Goal: Use online tool/utility: Use online tool/utility

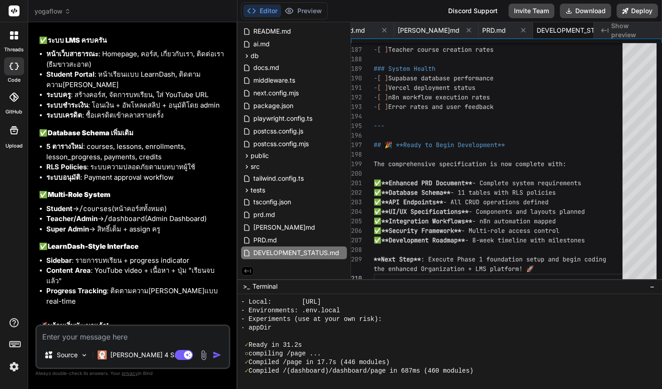
scroll to position [5414, 0]
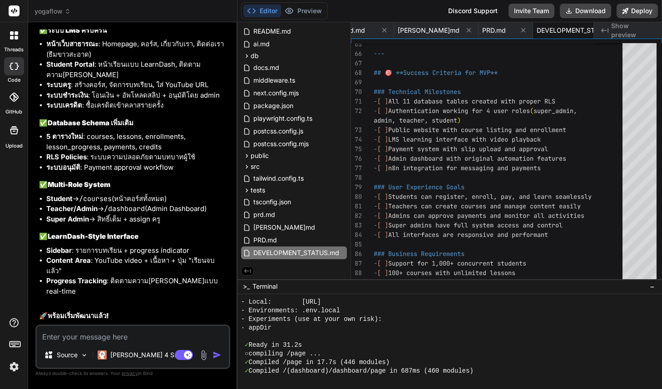
click at [107, 337] on textarea at bounding box center [133, 334] width 192 height 16
type textarea "g"
type textarea "x"
type textarea "เ"
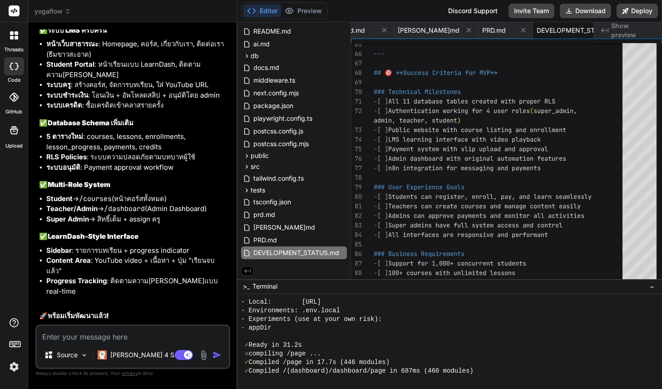
type textarea "x"
type textarea "เร"
type textarea "x"
type textarea "เริ"
type textarea "x"
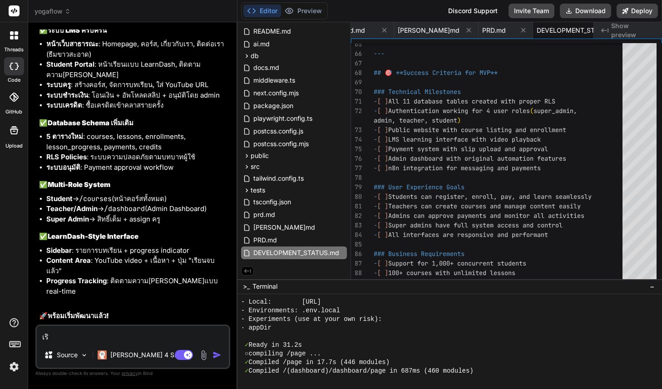
type textarea "เริ่"
type textarea "x"
type textarea "เริ่ม"
type textarea "x"
type textarea "เริ่ม"
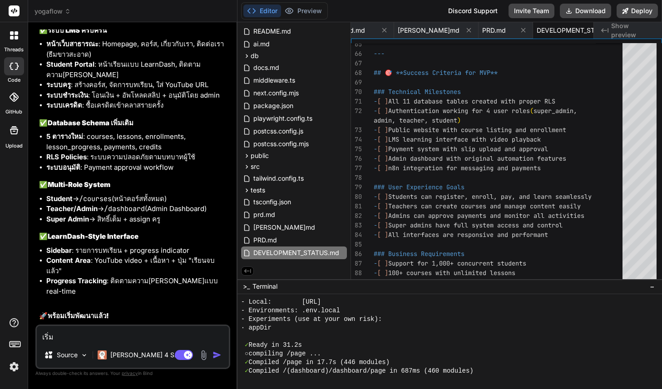
type textarea "x"
type textarea "เริ่ม p"
type textarea "x"
type textarea "เริ่ม pa"
type textarea "x"
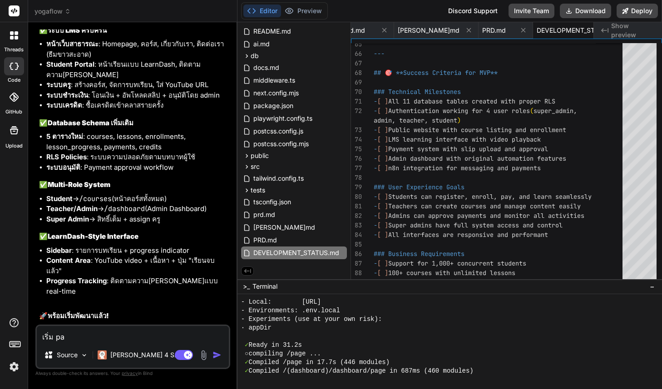
type textarea "เริ่ม p"
type textarea "x"
type textarea "เริ่ม ph"
type textarea "x"
type textarea "เริ่ม pha"
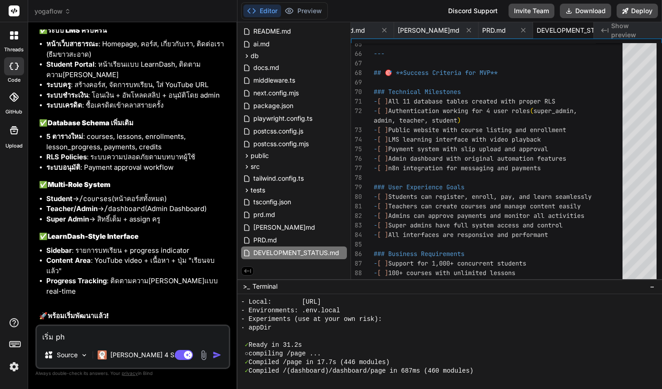
type textarea "x"
type textarea "เริ่ม phas"
type textarea "x"
type textarea "เริ่ม phase"
type textarea "x"
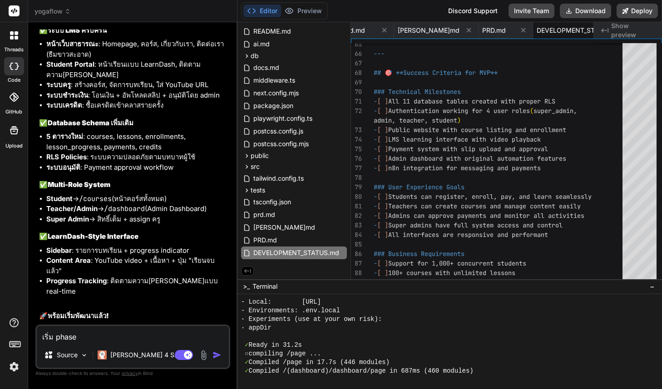
type textarea "เริ่ม phase1"
type textarea "x"
type textarea "เริ่ม phase1"
type textarea "x"
type textarea "เริ่ม phase1 ว"
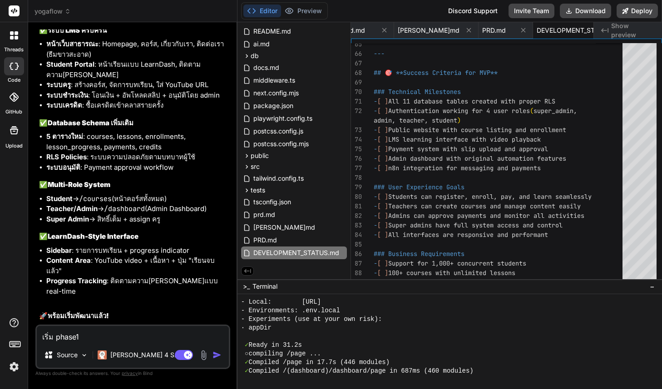
type textarea "x"
type textarea "เริ่ม phase1 วา"
type textarea "x"
type textarea "เริ่ม phase1 วาง"
type textarea "x"
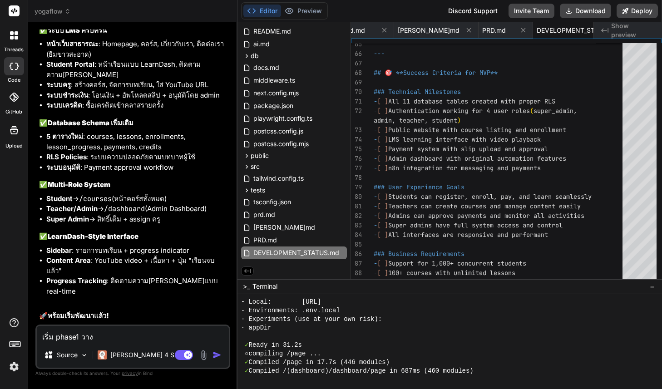
type textarea "เริ่ม phase1 วางโ"
type textarea "x"
type textarea "เริ่ม phase1 วางโค"
type textarea "x"
type textarea "เริ่ม phase1 วางโคร"
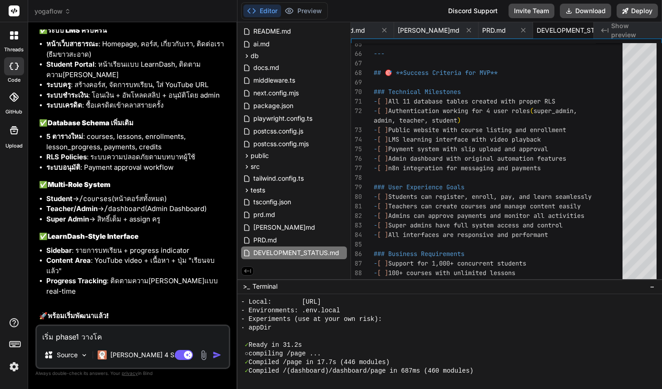
type textarea "x"
type textarea "เริ่ม phase1 วางโครง"
type textarea "x"
type textarea "เริ่ม phase1 วางโครงส"
type textarea "x"
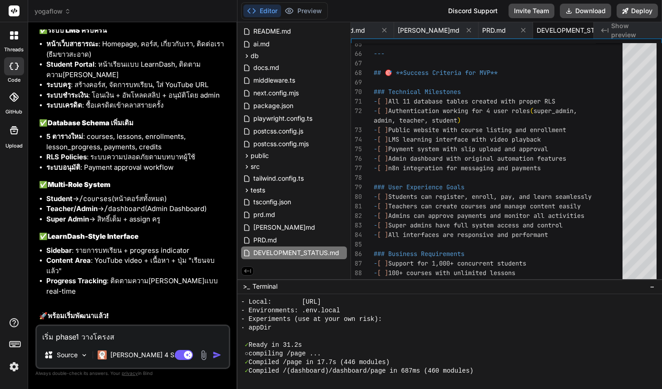
type textarea "เริ่ม phase1 วางโครงสร"
type textarea "x"
type textarea "เริ่ม phase1 วางโครงสร้"
type textarea "x"
type textarea "เริ่ม phase1 วางโครงสร้า"
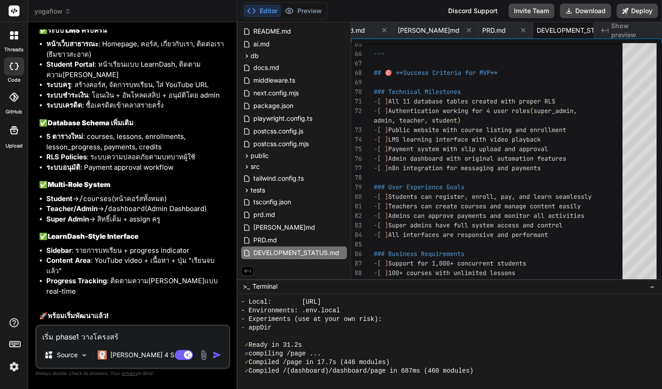
type textarea "x"
type textarea "เริ่ม phase1 วางโครงสร้าง"
type textarea "x"
type textarea "เริ่ม phase1 วางโครงสร้างพ"
type textarea "x"
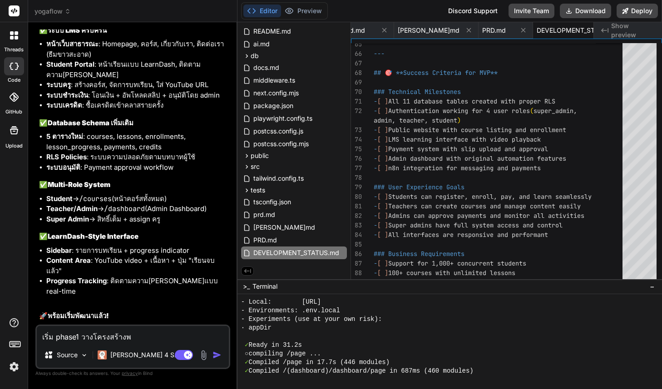
type textarea "เริ่ม phase1 วางโครงสร้างพื"
type textarea "x"
type textarea "เริ่ม phase1 วางโครงสร้างพื้"
type textarea "x"
type textarea "เริ่ม phase1 วางโครงสร้างพื้น"
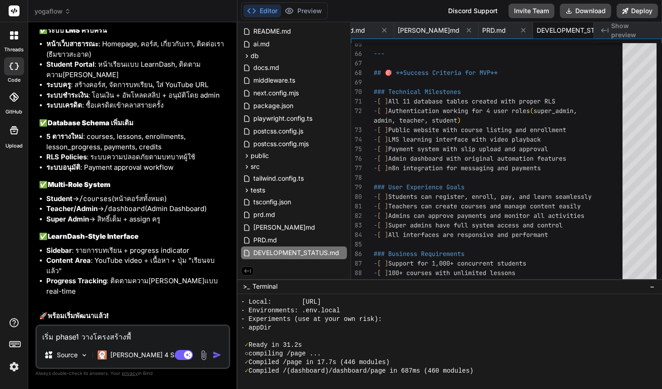
type textarea "x"
type textarea "เริ่ม phase1 วางโครงสร้างพื้นฐ"
type textarea "x"
type textarea "เริ่ม phase1 วางโครงสร้างพื้นฐา"
type textarea "x"
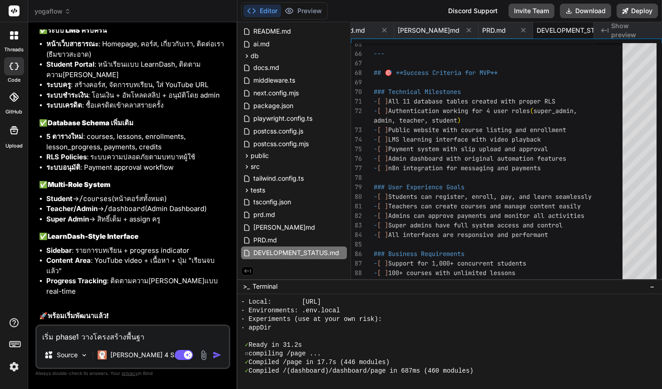
type textarea "เริ่ม phase1 วางโครงสร้างพื้นฐาน"
type textarea "x"
type textarea "เริ่ม phase1 วางโครงสร้างพื้นฐานท"
type textarea "x"
type textarea "เริ่ม phase1 วางโครงสร้างพื้นฐานที"
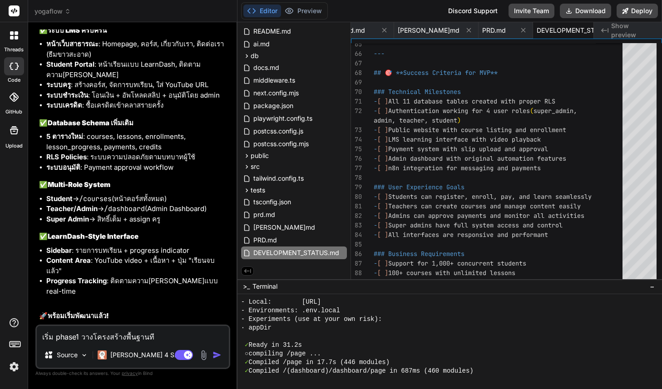
type textarea "x"
type textarea "เริ่ม phase1 วางโครงสร้างพื้นฐานที่"
type textarea "x"
type textarea "เริ่ม phase1 วางโครงสร้างพื้นฐานที่จ"
type textarea "x"
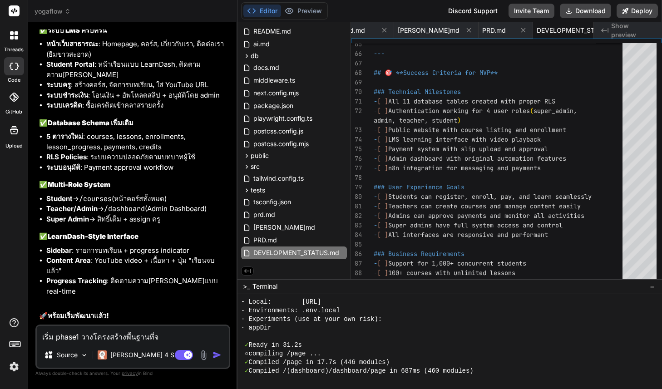
type textarea "เริ่ม phase1 วางโครงสร้างพื้นฐานที่จำ"
type textarea "x"
type textarea "เริ่ม phase1 วางโครงสร้างพื้นฐานที่จำเ"
type textarea "x"
type textarea "เริ่ม phase1 วางโครงสร้างพื้นฐานที่จำเป"
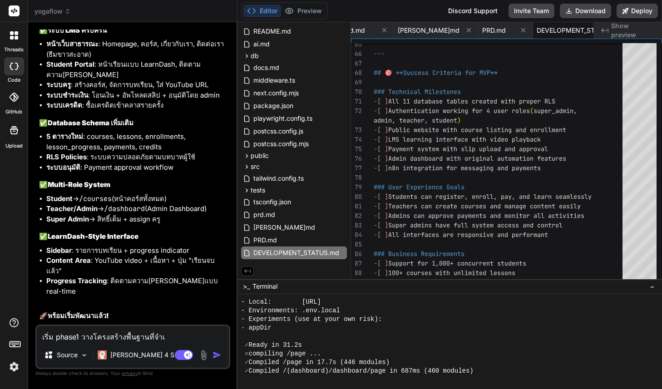
type textarea "x"
type textarea "เริ่ม phase1 วางโครงสร้างพื้นฐานที่จำเป็"
type textarea "x"
type textarea "เริ่ม phase1 วางโครงสร้างพื้นฐานที่จำเป็น"
type textarea "x"
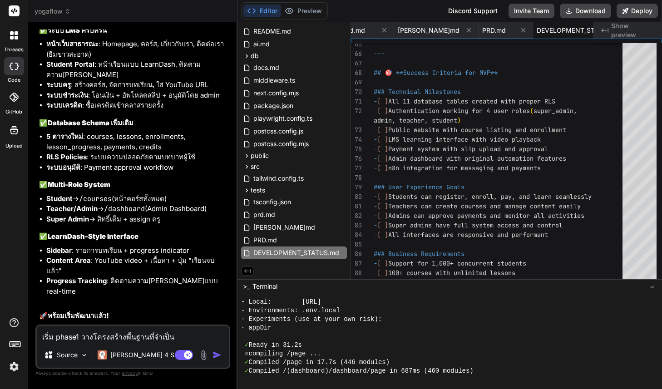
type textarea "เริ่ม phase1 วางโครงสร้างพื้นฐานที่จำเป็นไ"
type textarea "x"
type textarea "เริ่ม phase1 วางโครงสร้างพื้นฐานที่จำเป็นได"
type textarea "x"
type textarea "เริ่ม phase1 วางโครงสร้างพื้นฐานที่จำเป็นได้"
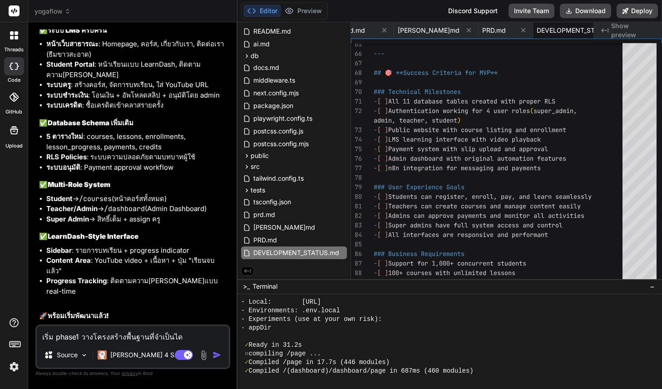
type textarea "x"
type textarea "เริ่ม phase1 วางโครงสร้างพื้นฐานที่จำเป็นได้เ"
type textarea "x"
type textarea "เริ่ม phase1 วางโครงสร้างพื้นฐานที่จำเป็นได้เล"
type textarea "x"
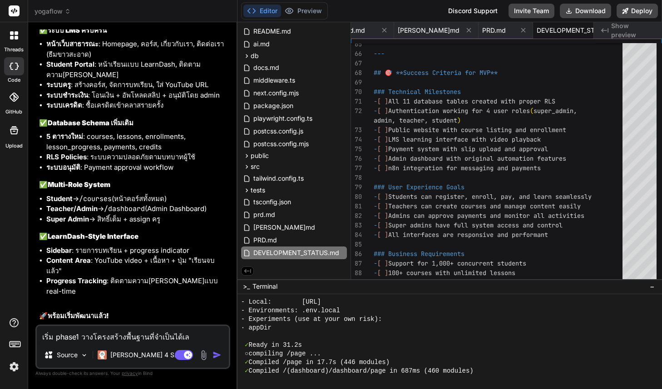
type textarea "เริ่ม phase1 วางโครงสร้างพื้นฐานที่จำเป็นได้เลย"
type textarea "x"
type textarea "เริ่ม phase1 วางโครงสร้างพื้นฐานที่จำเป็นได้เลยค"
type textarea "x"
type textarea "เริ่ม phase1 วางโครงสร้างพื้นฐานที่จำเป็นได้เลยคร"
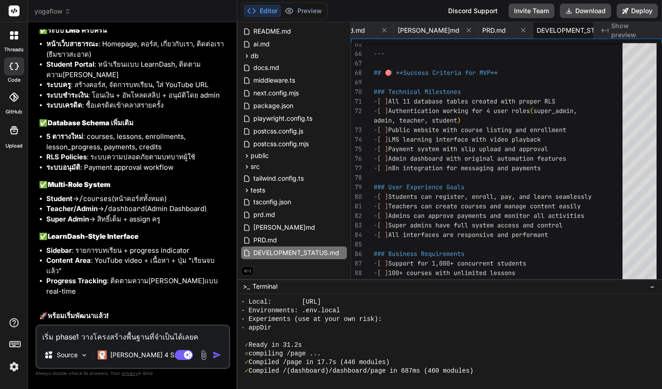
type textarea "x"
type textarea "เริ่ม phase1 วางโครงสร้างพื้นฐานที่จำเป็นได้เลยครั"
type textarea "x"
type textarea "เริ่ม phase1 วางโครงสร้างพื้นฐานที่จำเป็นได้เลยครับ"
type textarea "x"
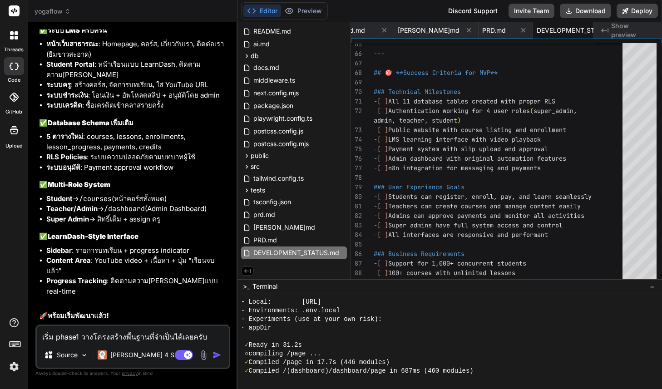
type textarea "เริ่ม phase1 วางโครงสร้างพื้นฐานที่จำเป็นได้เลยครับ"
type textarea "x"
type textarea "เริ่ม phase1 วางโครงสร้างพื้นฐานที่จำเป็นได้เลยครับ พ"
type textarea "x"
type textarea "เริ่ม phase1 วางโครงสร้างพื้นฐานที่จำเป็นได้เลยครับ พร"
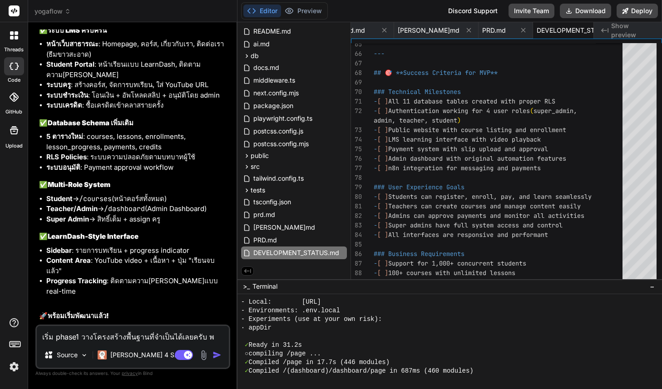
type textarea "x"
type textarea "เริ่ม phase1 วางโครงสร้างพื้นฐานที่จำเป็นได้เลยครับ พร้"
type textarea "x"
type textarea "เริ่ม phase1 วางโครงสร้างพื้นฐานที่จำเป็นได้เลยครับ พร้อ"
type textarea "x"
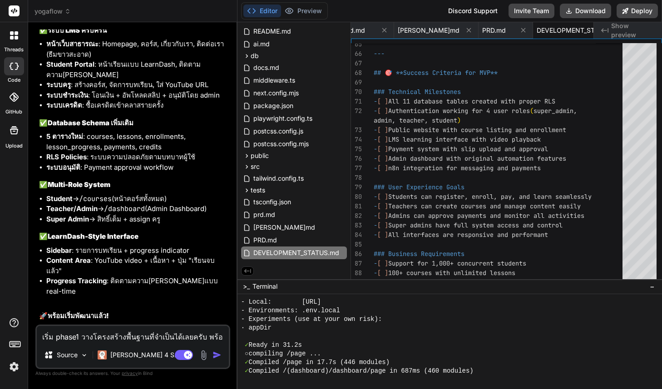
type textarea "เริ่ม phase1 วางโครงสร้างพื้นฐานที่จำเป็นได้เลยครับ พร้อม"
type textarea "x"
type textarea "เริ่ม phase1 วางโครงสร้างพื้นฐานที่จำเป็นได้เลยครับ พร้อมก"
type textarea "x"
type textarea "เริ่ม phase1 วางโครงสร้างพื้นฐานที่จำเป็นได้เลยครับ พร้อมกั"
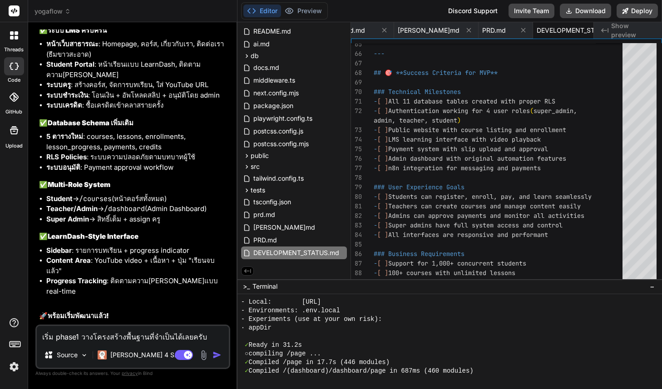
type textarea "x"
type textarea "เริ่ม phase1 วางโครงสร้างพื้นฐานที่จำเป็นได้เลยครับ พร้อมกับ"
type textarea "x"
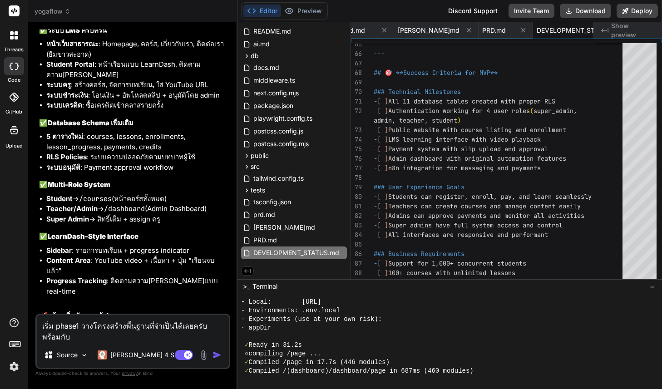
type textarea "เริ่ม phase1 วางโครงสร้างพื้นฐานที่จำเป็นได้เลยครับ พร้อมกับง"
type textarea "x"
type textarea "เริ่ม phase1 วางโครงสร้างพื้นฐานที่จำเป็นได้เลยครับ พร้อมกับงา"
type textarea "x"
type textarea "เริ่ม phase1 วางโครงสร้างพื้นฐานที่จำเป็นได้เลยครับ พร้อมกับงาน"
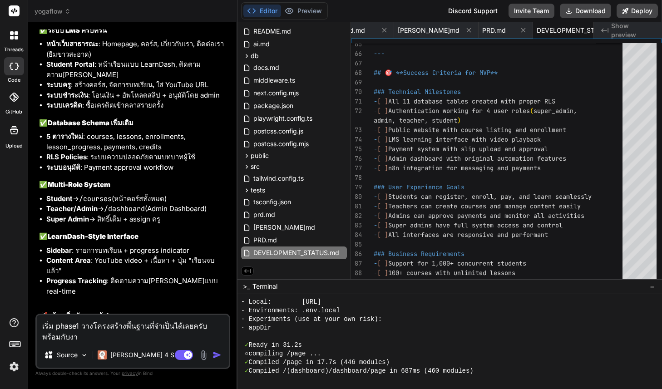
type textarea "x"
type textarea "เริ่ม phase1 วางโครงสร้างพื้นฐานที่จำเป็นได้เลยครับ พร้อมกับงานว"
type textarea "x"
type textarea "เริ่ม phase1 วางโครงสร้างพื้นฐานที่จำเป็นได้เลยครับ พร้อมกับงานวา"
type textarea "x"
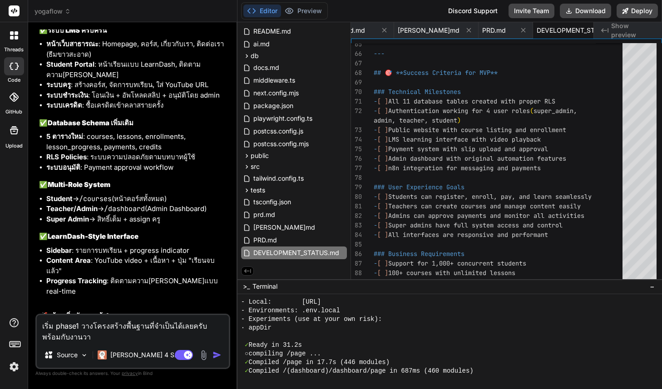
type textarea "เริ่ม phase1 วางโครงสร้างพื้นฐานที่จำเป็นได้เลยครับ พร้อมกับงานวาง"
type textarea "x"
type textarea "เริ่ม phase1 วางโครงสร้างพื้นฐานที่จำเป็นได้เลยครับ พร้อมกับงานวาง"
type textarea "x"
type textarea "เริ่ม phase1 วางโครงสร้างพื้นฐานที่จำเป็นได้เลยครับ พร้อมกับงานวาง s"
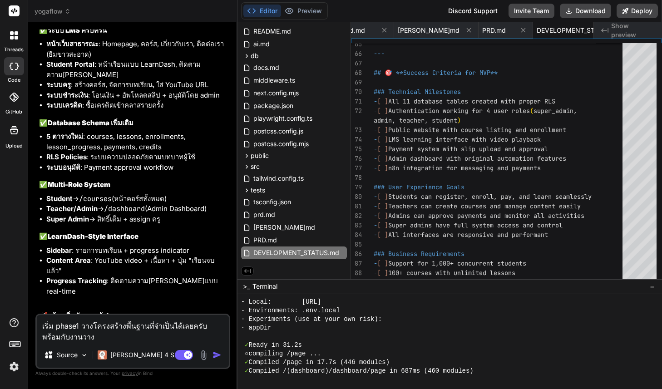
type textarea "x"
type textarea "เริ่ม phase1 วางโครงสร้างพื้นฐานที่จำเป็นได้เลยครับ พร้อมกับงานวาง sp"
type textarea "x"
type textarea "เริ่ม phase1 วางโครงสร้างพื้นฐานที่จำเป็นได้เลยครับ พร้อมกับงานวาง spc"
type textarea "x"
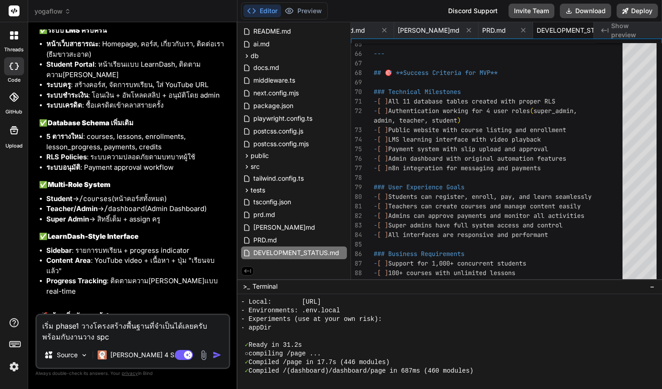
type textarea "เริ่ม phase1 วางโครงสร้างพื้นฐานที่จำเป็นได้เลยครับ พร้อมกับงานวาง sp"
type textarea "x"
type textarea "เริ่ม phase1 วางโครงสร้างพื้นฐานที่จำเป็นได้เลยครับ พร้อมกับงานวาง spe"
type textarea "x"
type textarea "เริ่ม phase1 วางโครงสร้างพื้นฐานที่จำเป็นได้เลยครับ พร้อมกับงานวาง spes"
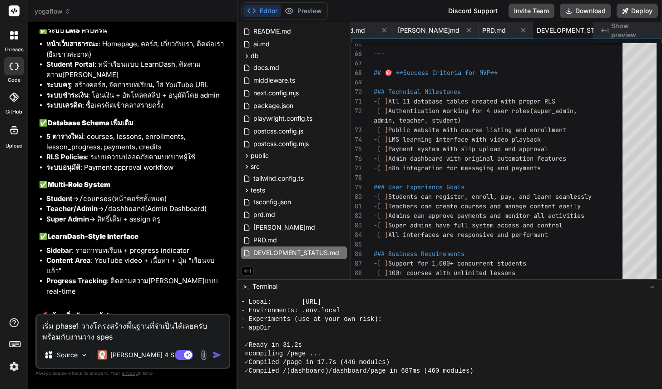
type textarea "x"
type textarea "เริ่ม phase1 วางโครงสร้างพื้นฐานที่จำเป็นได้เลยครับ พร้อมกับงานวาง spes"
type textarea "x"
type textarea "เริ่ม phase1 วางโครงสร้างพื้นฐานที่จำเป็นได้เลยครับ พร้อมกับงานวาง spes"
type textarea "x"
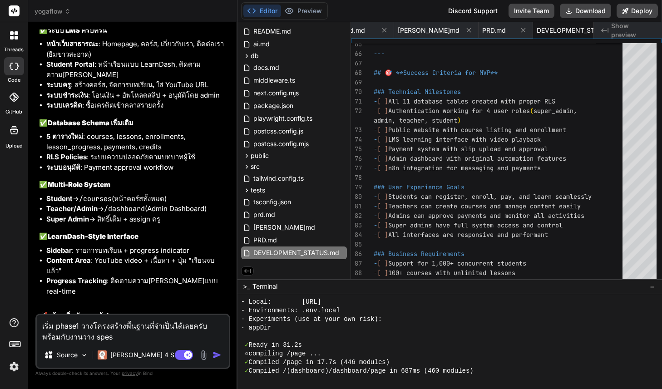
type textarea "เริ่ม phase1 วางโครงสร้างพื้นฐานที่จำเป็นได้เลยครับ พร้อมกับงานวาง spe"
type textarea "x"
type textarea "เริ่ม phase1 วางโครงสร้างพื้นฐานที่จำเป็นได้เลยครับ พร้อมกับงานวาง speแ"
type textarea "x"
type textarea "เริ่ม phase1 วางโครงสร้างพื้นฐานที่จำเป็นได้เลยครับ พร้อมกับงานวาง spe"
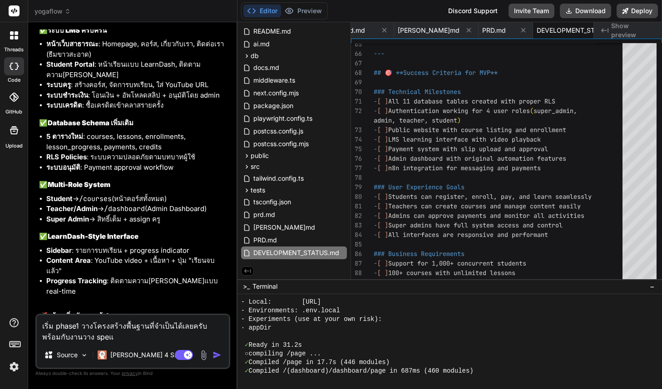
type textarea "x"
type textarea "เริ่ม phase1 วางโครงสร้างพื้นฐานที่จำเป็นได้เลยครับ พร้อมกับงานวาง spec"
type textarea "x"
type textarea "เริ่ม phase1 วางโครงสร้างพื้นฐานที่จำเป็นได้เลยครับ พร้อมกับงานวาง specs"
type textarea "x"
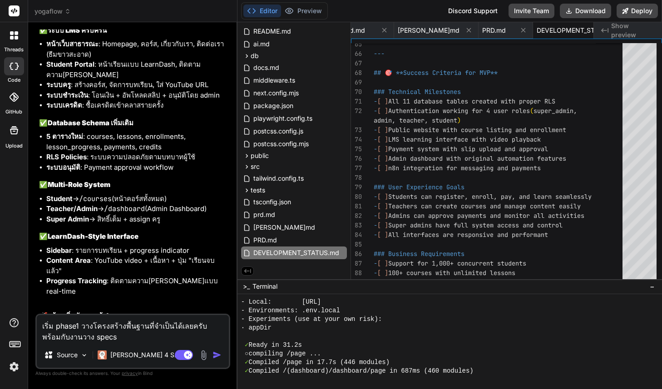
type textarea "เริ่ม phase1 วางโครงสร้างพื้นฐานที่จำเป็นได้เลยครับ พร้อมกับงานวาง specs"
type textarea "x"
type textarea "เริ่ม phase1 วางโครงสร้างพื้นฐานที่จำเป็นได้เลยครับ พร้อมกับงานวาง specs d"
type textarea "x"
type textarea "เริ่ม phase1 วางโครงสร้างพื้นฐานที่จำเป็นได้เลยครับ พร้อมกับงานวาง specs da"
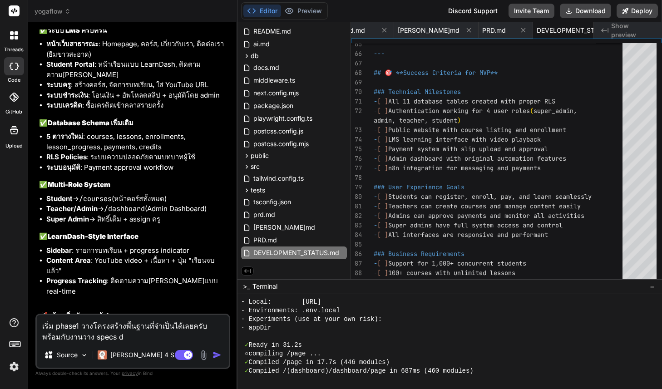
type textarea "x"
type textarea "เริ่ม phase1 วางโครงสร้างพื้นฐานที่จำเป็นได้เลยครับ พร้อมกับงานวาง specs dat"
type textarea "x"
type textarea "เริ่ม phase1 วางโครงสร้างพื้นฐานที่จำเป็นได้เลยครับ พร้อมกับงานวาง specs data"
type textarea "x"
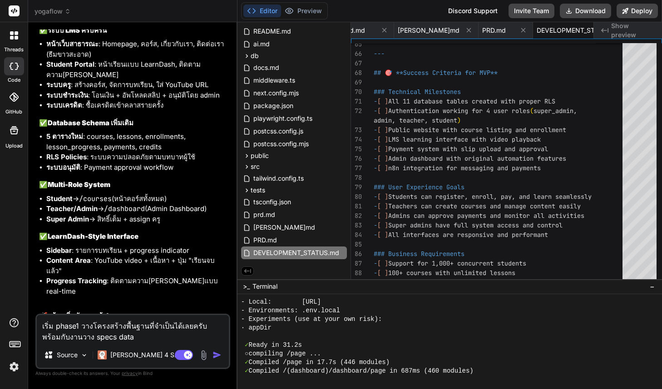
type textarea "เริ่ม phase1 วางโครงสร้างพื้นฐานที่จำเป็นได้เลยครับ พร้อมกับงานวาง specs datab"
type textarea "x"
type textarea "เริ่ม phase1 วางโครงสร้างพื้นฐานที่จำเป็นได้เลยครับ พร้อมกับงานวาง specs databa"
type textarea "x"
type textarea "เริ่ม phase1 วางโครงสร้างพื้นฐานที่จำเป็นได้เลยครับ พร้อมกับงานวาง specs databas"
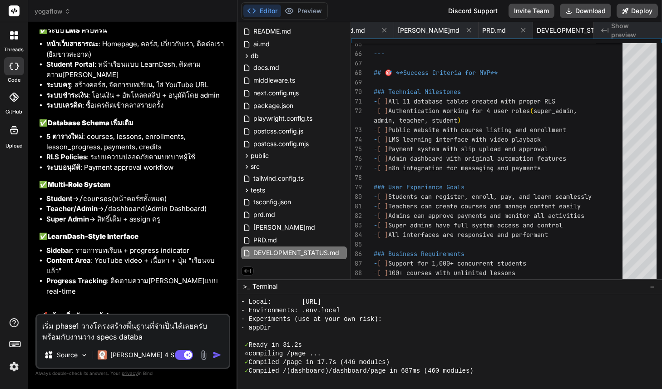
type textarea "x"
type textarea "เริ่ม phase1 วางโครงสร้างพื้นฐานที่จำเป็นได้เลยครับ พร้อมกับงานวาง specs databa…"
type textarea "x"
type textarea "เริ่ม phase1 วางโครงสร้างพื้นฐานที่จำเป็นได้เลยครับ พร้อมกับงานวาง specs databa…"
type textarea "x"
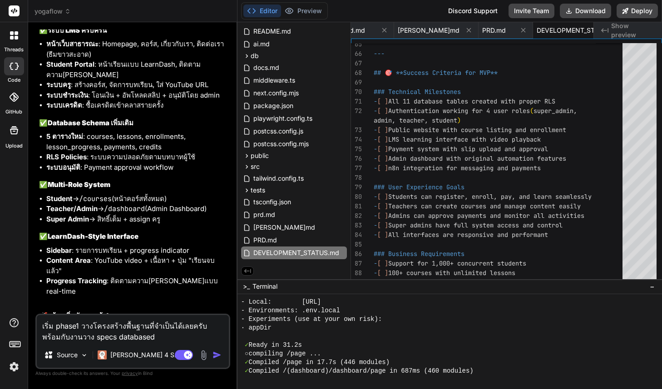
type textarea "เริ่ม phase1 วางโครงสร้างพื้นฐานที่จำเป็นได้เลยครับ พร้อมกับงานวาง specs databa…"
type textarea "x"
type textarea "เริ่ม phase1 วางโครงสร้างพื้นฐานที่จำเป็นได้เลยครับ พร้อมกับงานวาง specs databa…"
type textarea "x"
type textarea "เริ่ม phase1 วางโครงสร้างพื้นฐานที่จำเป็นได้เลยครับ พร้อมกับงานวาง specs databa…"
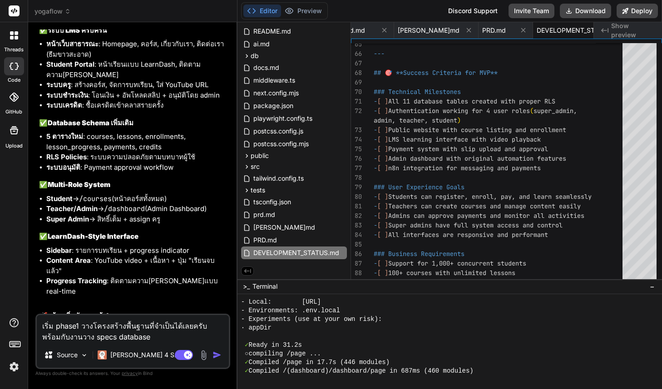
type textarea "x"
type textarea "เริ่ม phase1 วางโครงสร้างพื้นฐานที่จำเป็นได้เลยครับ พร้อมกับงานวาง specs databa…"
type textarea "x"
type textarea "เริ่ม phase1 วางโครงสร้างพื้นฐานที่จำเป็นได้เลยครับ พร้อมกับงานวาง specs databa…"
type textarea "x"
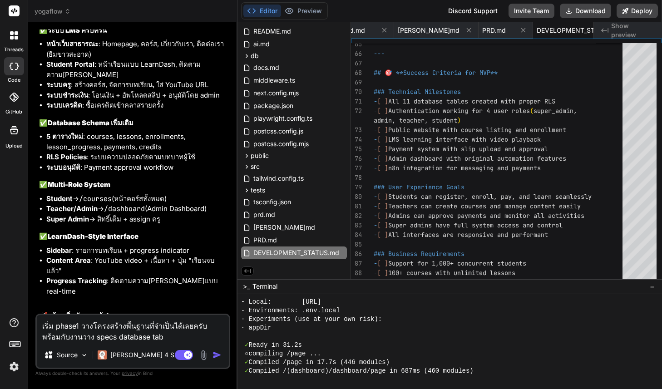
type textarea "เริ่ม phase1 วางโครงสร้างพื้นฐานที่จำเป็นได้เลยครับ พร้อมกับงานวาง specs databa…"
type textarea "x"
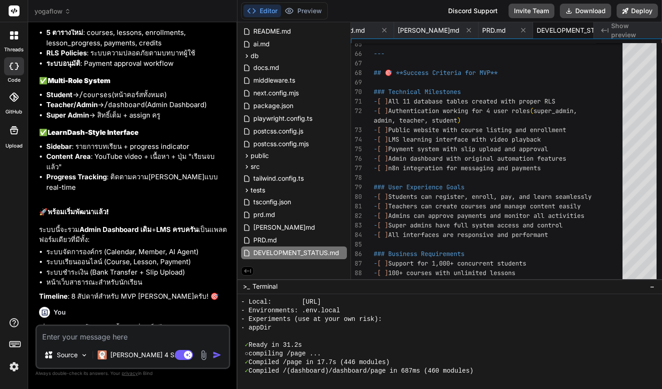
scroll to position [5519, 0]
click at [238, 219] on div "yogaflow .env.local .env.local.example README.md ai.md db 001_schema.sql 002_po…" at bounding box center [294, 123] width 113 height 280
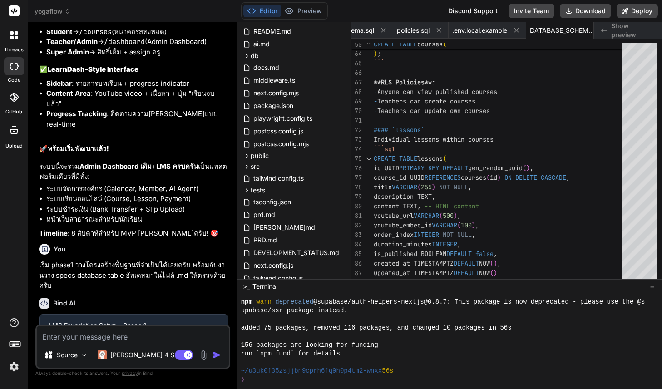
scroll to position [5579, 0]
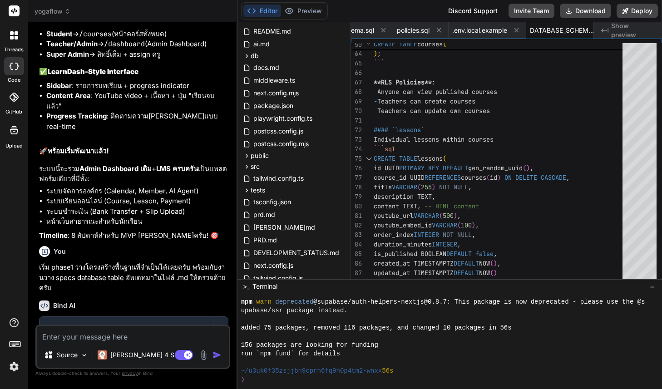
drag, startPoint x: 186, startPoint y: 186, endPoint x: 225, endPoint y: 197, distance: 40.6
click at [225, 263] on p "เริ่ม phase1 วางโครงสร้างพื้นฐานที่จำเป็นได้เลยครับ พร้อมกับงานวาง specs databa…" at bounding box center [133, 278] width 189 height 31
drag, startPoint x: 188, startPoint y: 184, endPoint x: 229, endPoint y: 193, distance: 41.3
click at [229, 193] on div "You Bind AI I've read the project constitution in ai.md and understand the rule…" at bounding box center [133, 177] width 193 height 295
copy p "พร้อมกับงานวาง specs database table อัพเดทมาในไฟล์ .md ให้ตรวจด้วยครับ"
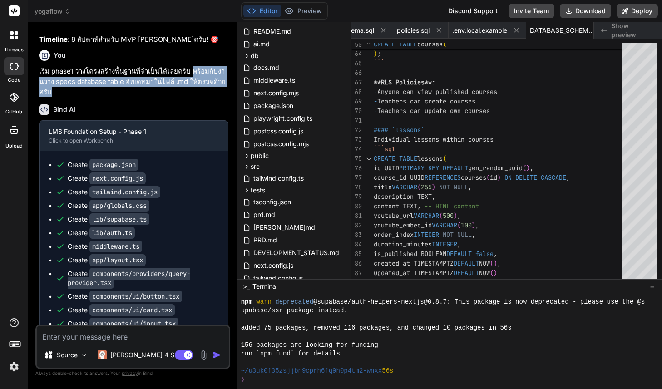
scroll to position [5778, 0]
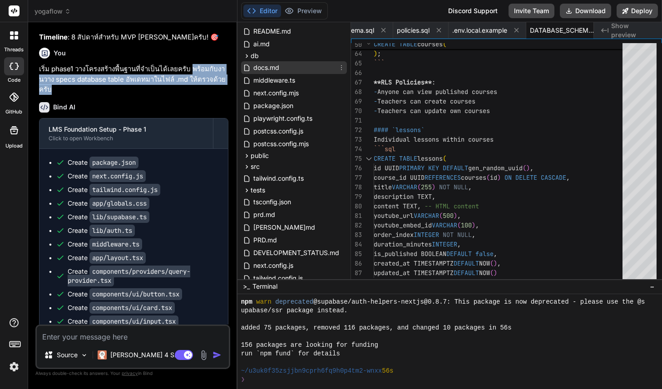
click at [272, 69] on span "docs.md" at bounding box center [267, 67] width 28 height 11
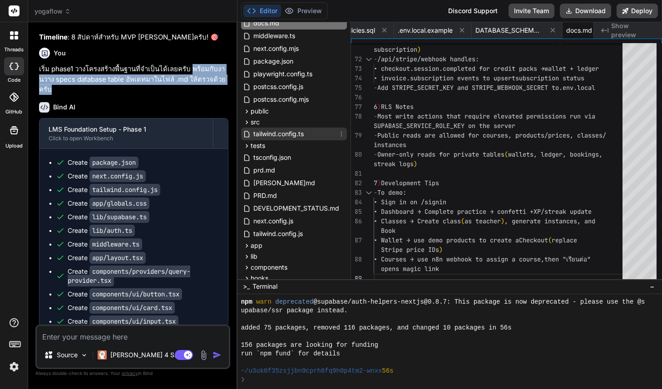
scroll to position [100, 0]
click at [280, 171] on div "prd.md" at bounding box center [294, 169] width 106 height 13
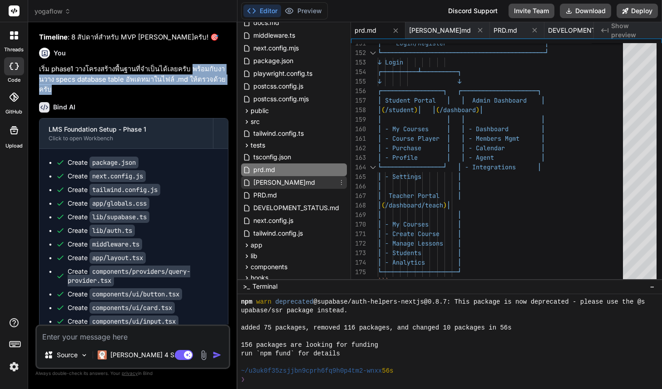
click at [290, 187] on div "[PERSON_NAME]md" at bounding box center [294, 182] width 106 height 13
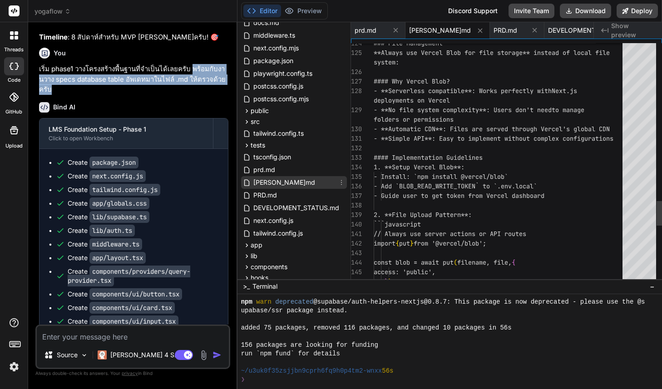
scroll to position [38, 0]
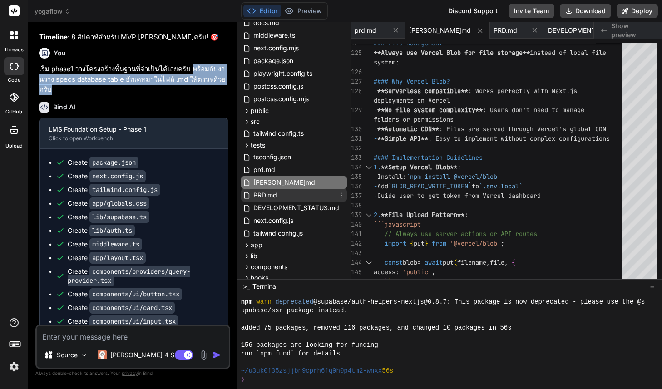
click at [287, 197] on div "PRD.md" at bounding box center [294, 195] width 106 height 13
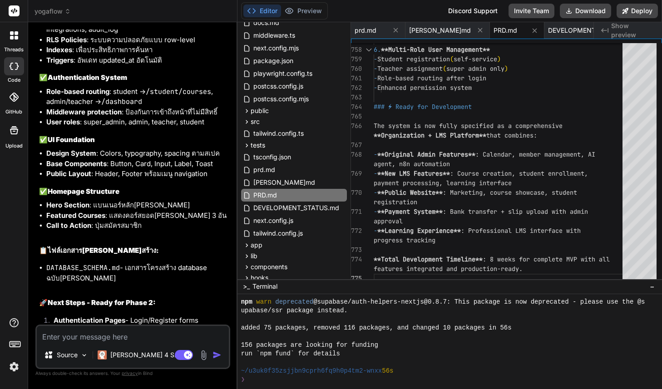
scroll to position [6501, 0]
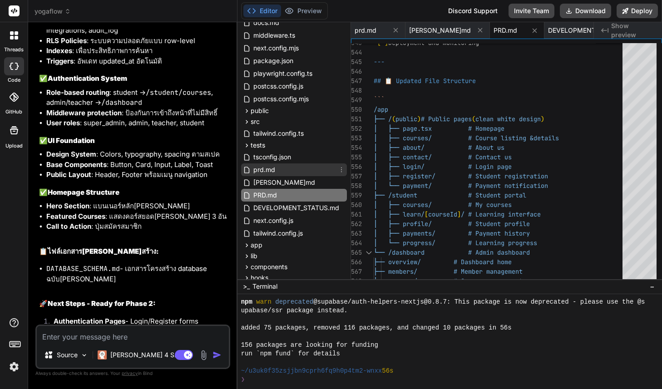
click at [267, 168] on span "prd.md" at bounding box center [265, 169] width 24 height 11
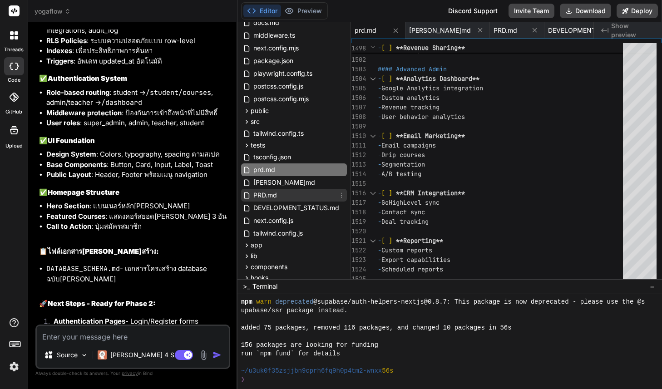
click at [275, 193] on span "PRD.md" at bounding box center [265, 195] width 25 height 11
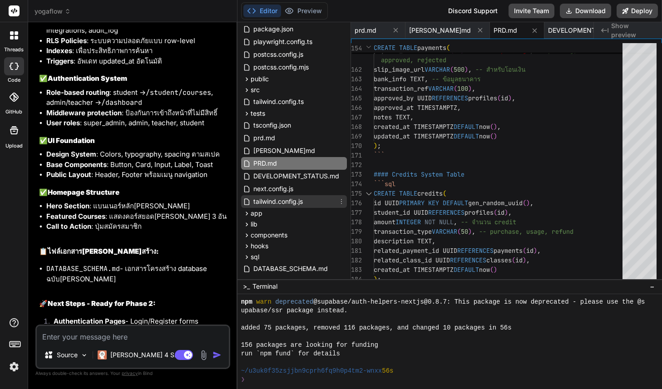
scroll to position [148, 0]
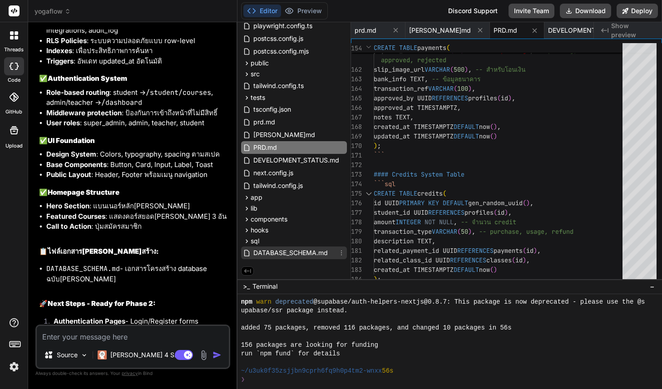
click at [318, 251] on span "DATABASE_SCHEMA.md" at bounding box center [291, 253] width 76 height 11
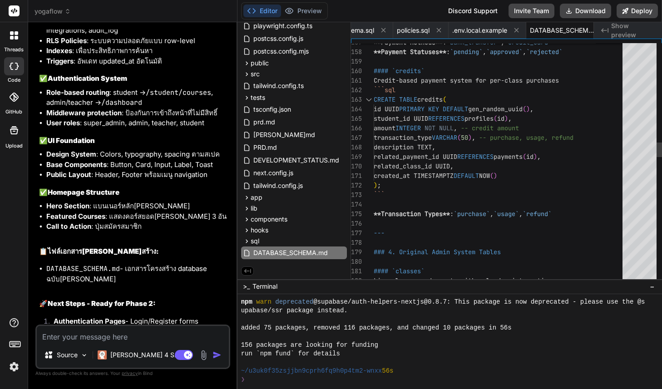
click at [540, 156] on div "CREATE TABLE credits ( id UUID PRIMARY KEY DEFAULT gen_random_uuid ( ) , studen…" at bounding box center [501, 376] width 254 height 3882
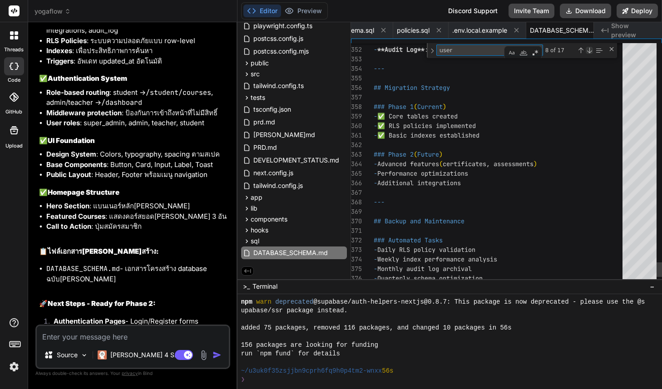
click at [589, 51] on div "Next Match (Enter)" at bounding box center [589, 50] width 7 height 7
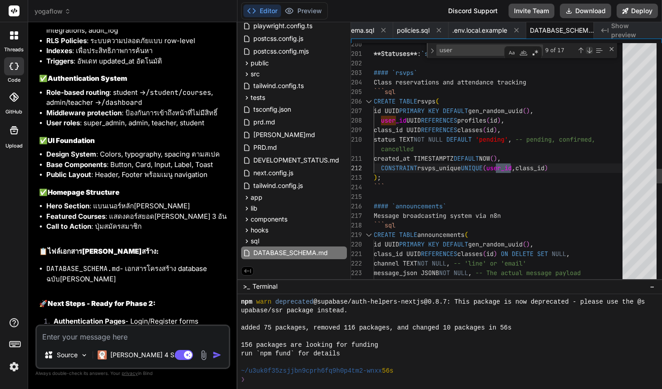
click at [589, 51] on div "Next Match (Enter)" at bounding box center [589, 50] width 7 height 7
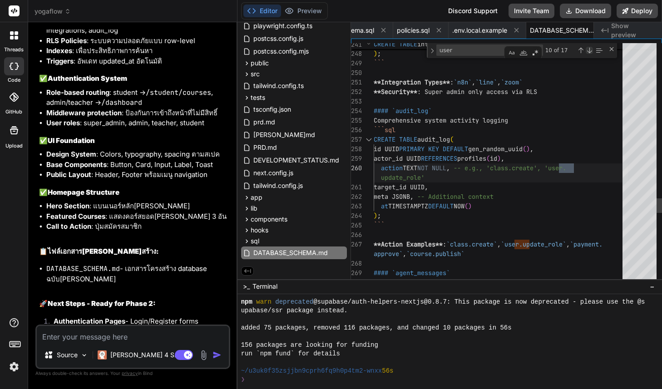
click at [589, 51] on div "Next Match (Enter)" at bounding box center [589, 50] width 7 height 7
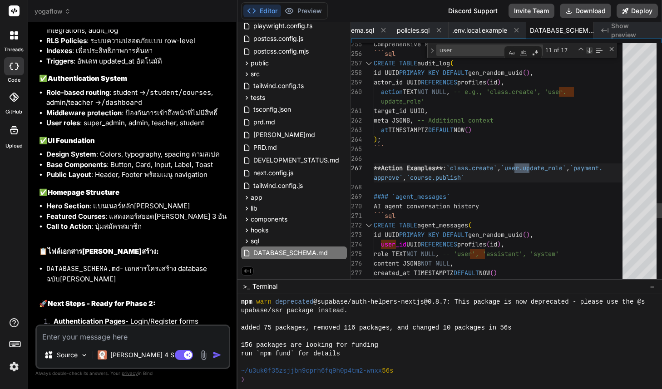
click at [589, 51] on div "Next Match (Enter)" at bounding box center [589, 50] width 7 height 7
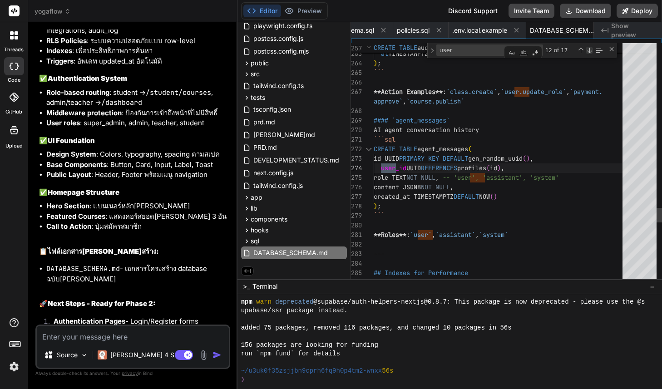
click at [589, 51] on div "Next Match (Enter)" at bounding box center [589, 50] width 7 height 7
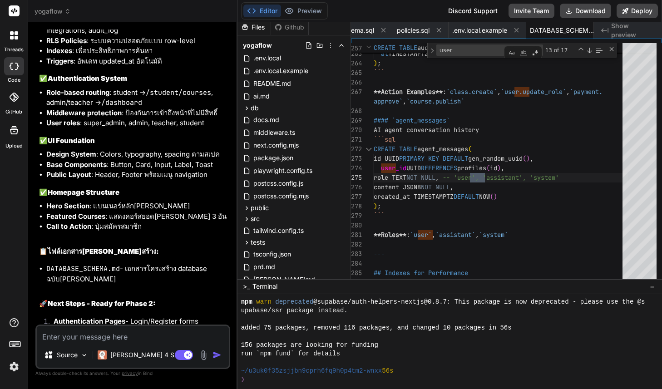
scroll to position [2, 0]
click at [290, 86] on span "README.md" at bounding box center [273, 84] width 40 height 11
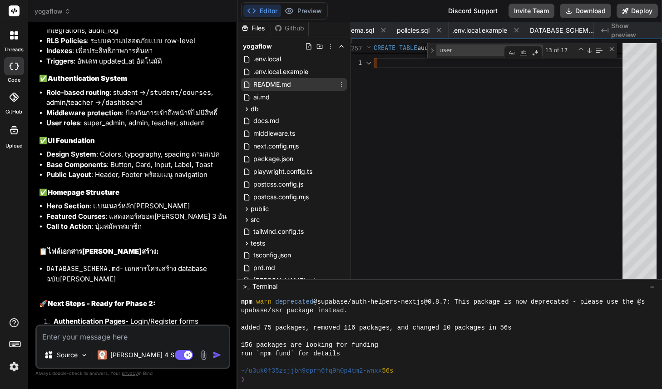
scroll to position [0, 0]
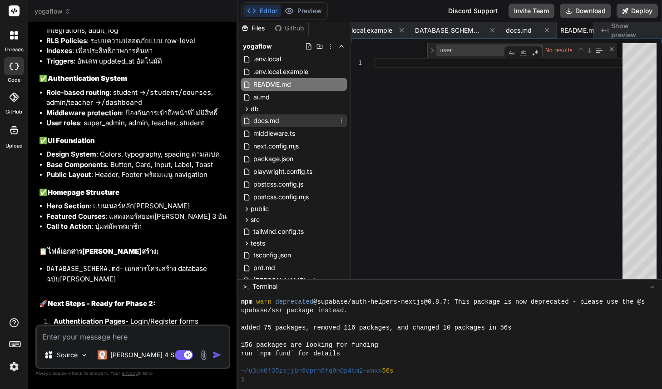
click at [285, 120] on div "docs.md" at bounding box center [294, 120] width 106 height 13
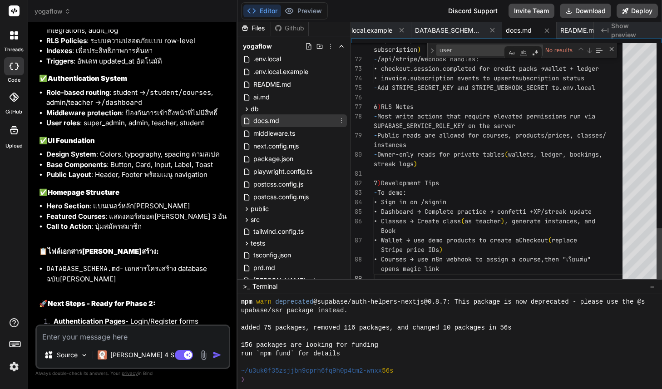
scroll to position [67, 0]
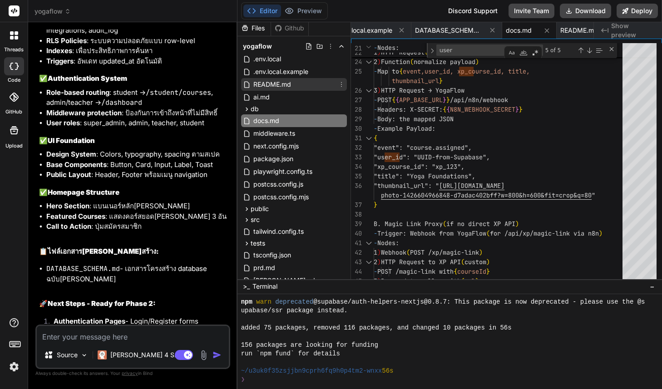
click at [282, 89] on span "README.md" at bounding box center [273, 84] width 40 height 11
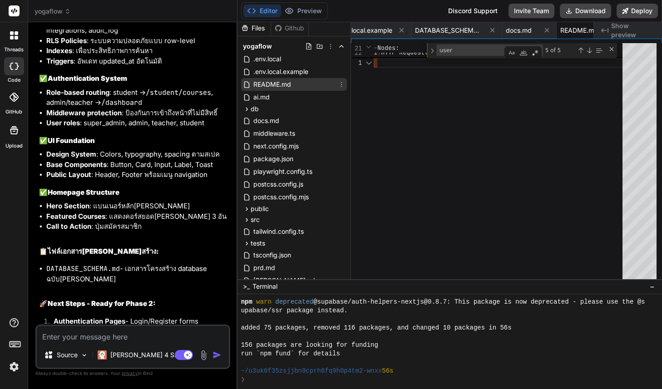
scroll to position [0, 0]
click at [284, 95] on div "ai.md" at bounding box center [294, 97] width 106 height 13
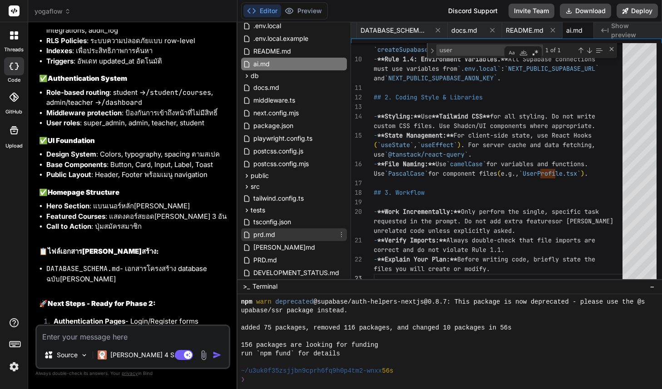
scroll to position [42, 0]
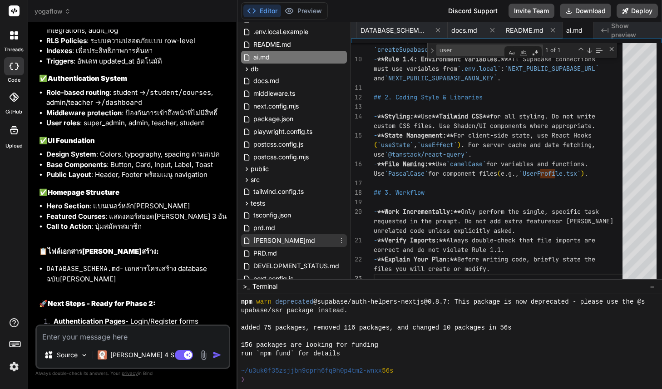
click at [275, 244] on span "[PERSON_NAME]md" at bounding box center [285, 240] width 64 height 11
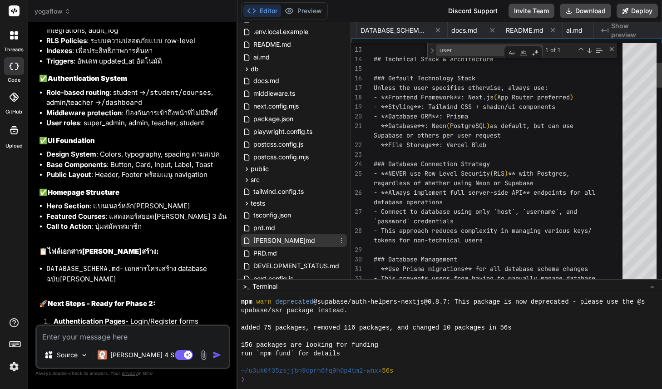
scroll to position [0, 54]
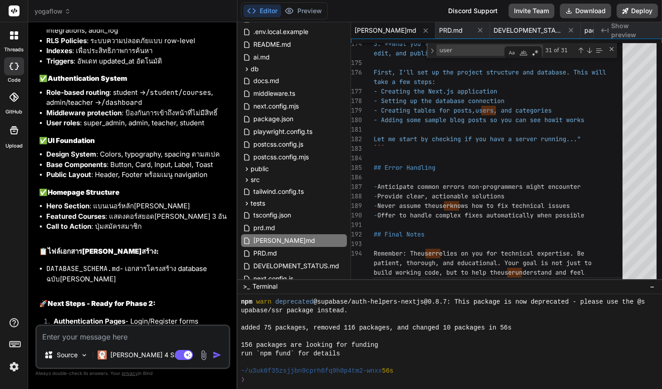
click at [12, 366] on img at bounding box center [13, 366] width 15 height 15
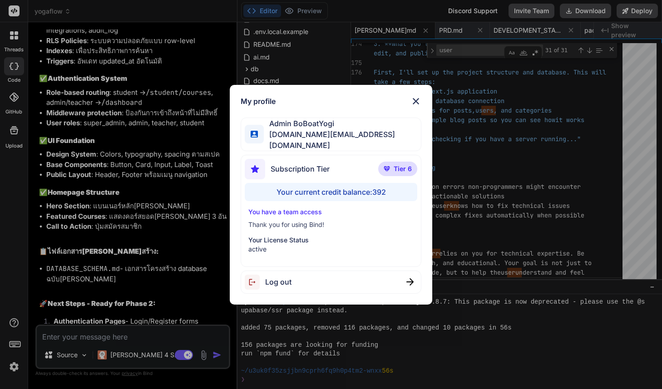
click at [414, 103] on img at bounding box center [416, 101] width 11 height 11
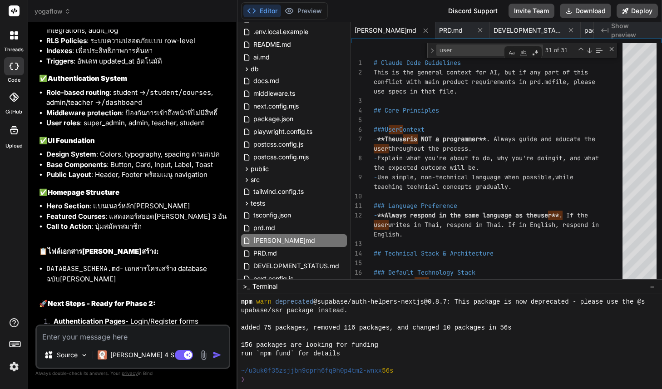
click at [100, 337] on textarea at bounding box center [133, 334] width 192 height 16
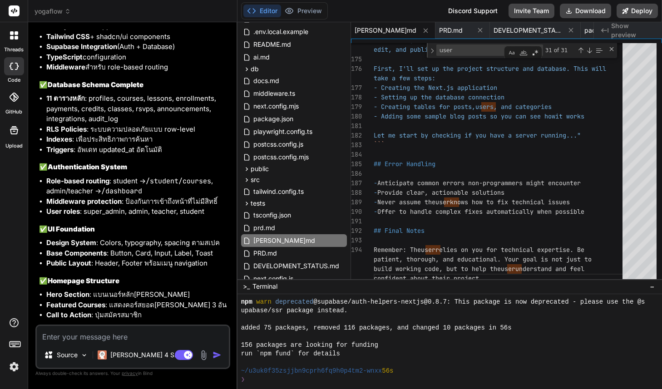
scroll to position [6548, 0]
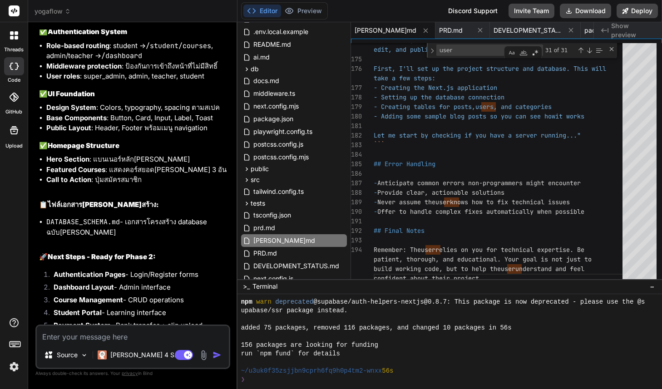
click at [105, 336] on textarea at bounding box center [133, 334] width 192 height 16
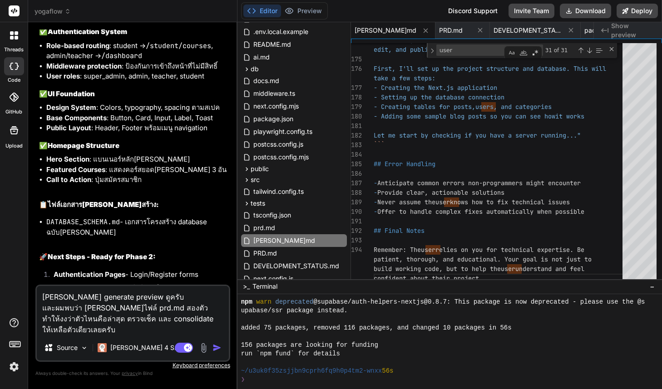
click at [124, 333] on textarea "ลอง generate preview ดูครับ และผมพบว่า คุณมีไฟล์ prd.md สองตัว ทำให้งงว่าตัวไหน…" at bounding box center [133, 310] width 192 height 49
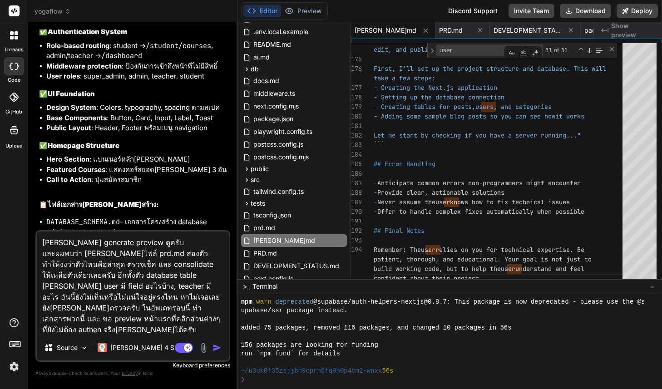
drag, startPoint x: 124, startPoint y: 321, endPoint x: 33, endPoint y: 238, distance: 122.2
click at [33, 238] on div "Bind AI Web Search Created with Pixso. Code Generator You Bind AI I've read the…" at bounding box center [132, 205] width 209 height 367
click at [214, 348] on img "button" at bounding box center [217, 347] width 9 height 9
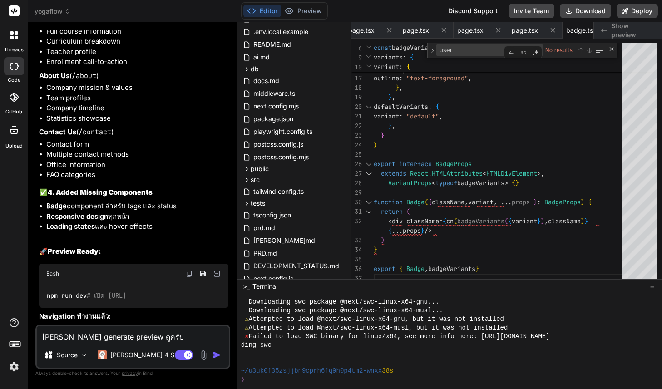
scroll to position [7729, 0]
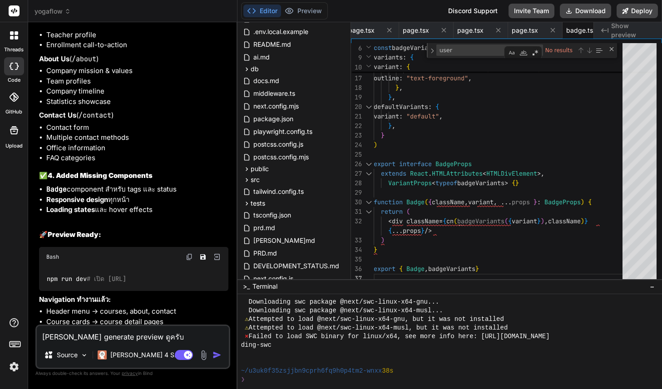
click at [123, 338] on textarea "[PERSON_NAME] generate preview ดูครับ และผมพบว่า [PERSON_NAME]ไฟล์ prd.md สองตั…" at bounding box center [133, 334] width 192 height 16
click at [218, 253] on img at bounding box center [217, 257] width 8 height 8
click at [217, 253] on img at bounding box center [217, 257] width 8 height 8
click at [116, 332] on textarea "[PERSON_NAME] generate preview ดูครับ และผมพบว่า [PERSON_NAME]ไฟล์ prd.md สองตั…" at bounding box center [133, 334] width 192 height 16
click at [91, 336] on textarea "[PERSON_NAME] generate preview ดูครับ และผมพบว่า [PERSON_NAME]ไฟล์ prd.md สองตั…" at bounding box center [133, 334] width 192 height 16
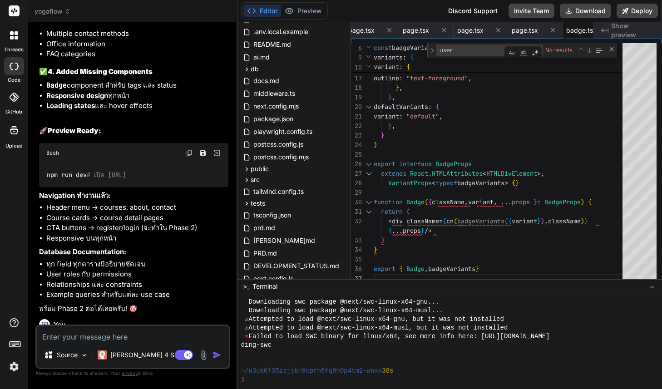
scroll to position [7834, 0]
click at [12, 367] on img at bounding box center [13, 366] width 15 height 15
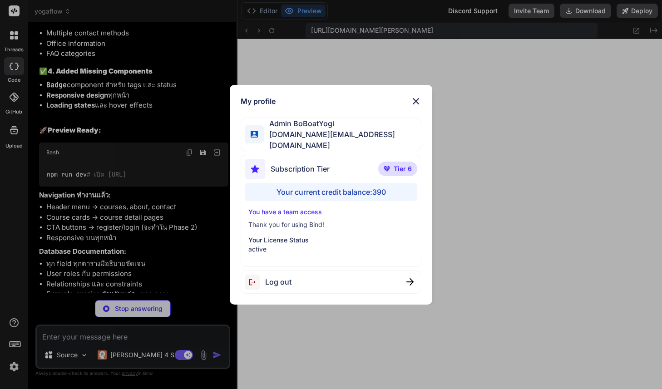
scroll to position [2312, 0]
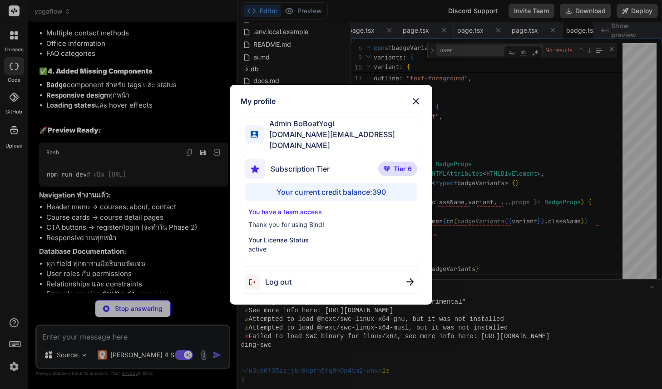
click at [417, 101] on img at bounding box center [416, 101] width 11 height 11
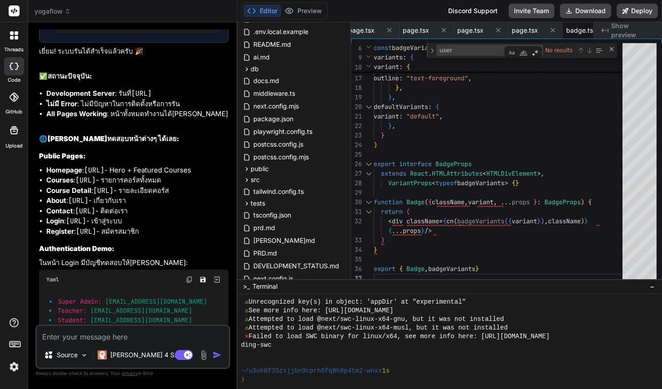
scroll to position [8240, 0]
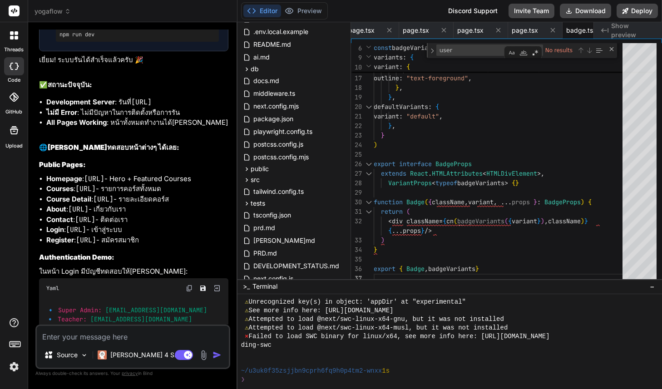
drag, startPoint x: 79, startPoint y: 104, endPoint x: 195, endPoint y: 105, distance: 116.3
click at [96, 184] on code "http://localhost:3000/courses" at bounding box center [85, 188] width 20 height 9
copy code "http://localhost:3000/courses"
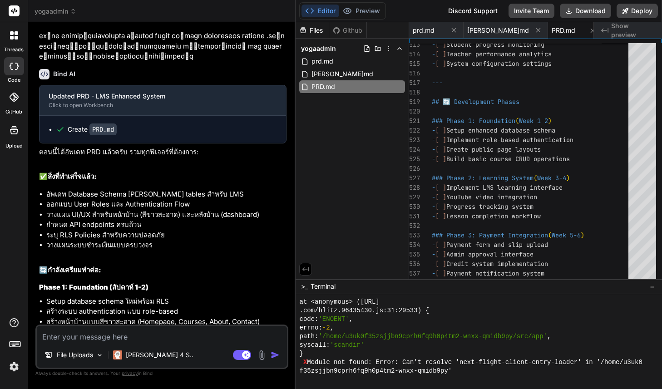
scroll to position [3012, 0]
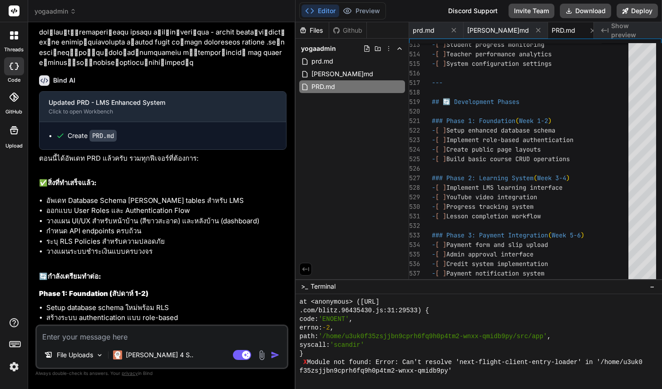
click at [95, 337] on textarea at bounding box center [162, 334] width 250 height 16
paste textarea "[PERSON_NAME] generate preview ดูครับ และผมพบว่า [PERSON_NAME]ไฟล์ prd.md สองตั…"
type textarea "[PERSON_NAME] generate preview ดูครับ และผมพบว่า [PERSON_NAME]ไฟล์ prd.md สองตั…"
type textarea "x"
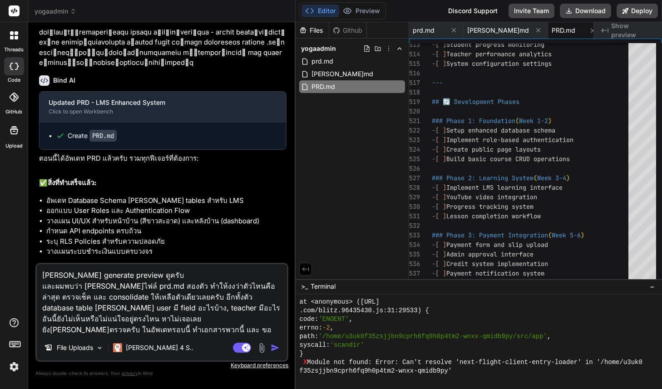
drag, startPoint x: 42, startPoint y: 287, endPoint x: 237, endPoint y: 332, distance: 199.3
click at [237, 332] on textarea "[PERSON_NAME] generate preview ดูครับ และผมพบว่า [PERSON_NAME]ไฟล์ prd.md สองตั…" at bounding box center [162, 299] width 250 height 71
type textarea "[PERSON_NAME] generate preview ดูครับ"
type textarea "x"
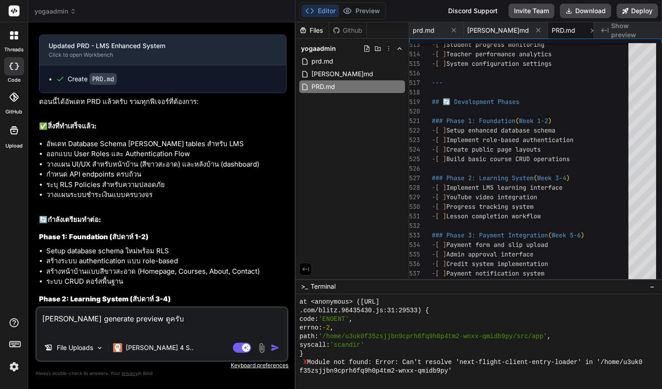
scroll to position [3076, 0]
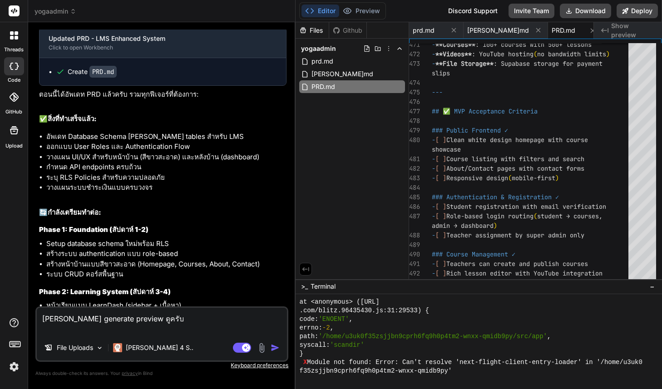
type textarea "[PERSON_NAME] generate preview ดูครับ เ"
type textarea "x"
type textarea "[PERSON_NAME] generate preview ดูครับ เร"
type textarea "x"
type textarea "[PERSON_NAME] generate preview ดูครับ เริ"
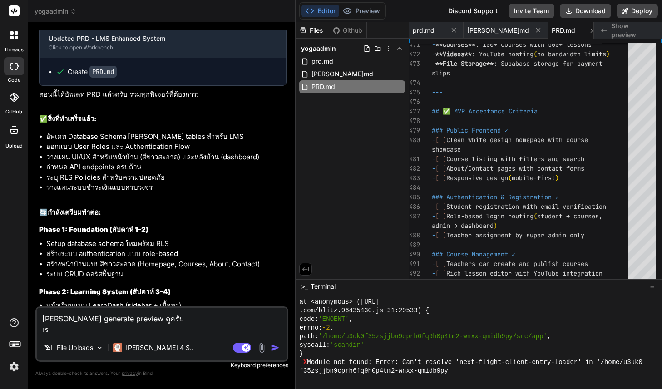
type textarea "x"
type textarea "[PERSON_NAME] generate preview ดูครับ เริ่"
type textarea "x"
type textarea "[PERSON_NAME] generate preview ดูครับ เริ่ม"
type textarea "x"
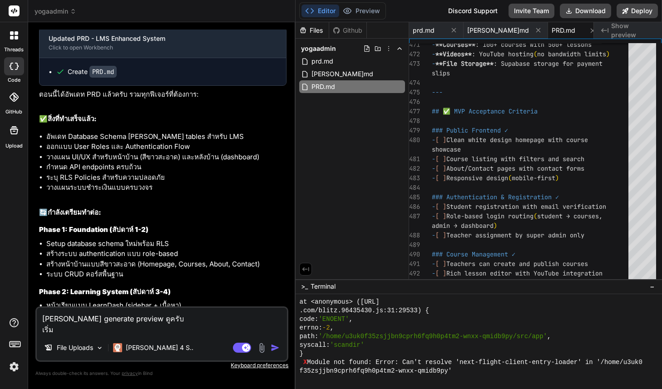
type textarea "[PERSON_NAME] generate preview ดูครับ เริ่มจ"
type textarea "x"
type textarea "[PERSON_NAME] generate preview ดูครับ เริ่มจา"
type textarea "x"
type textarea "[PERSON_NAME] generate preview ดูครับ เริ่มจาก"
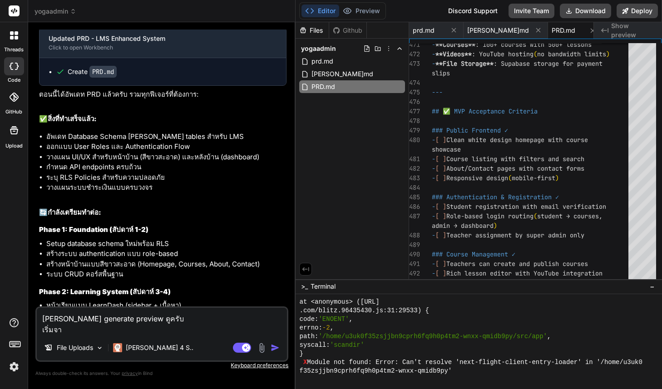
type textarea "x"
type textarea "[PERSON_NAME] generate preview ดูครับ เริ่มจาก"
type textarea "x"
type textarea "[PERSON_NAME] generate preview ดูครับ เริ่มจาก p"
type textarea "x"
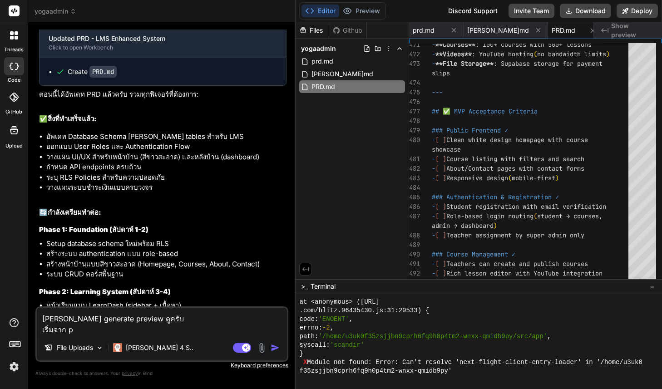
type textarea "[PERSON_NAME] generate preview ดูครับ เริ่มจาก pu"
type textarea "x"
type textarea "[PERSON_NAME] generate preview ดูครับ เริ่มจาก pub"
type textarea "x"
type textarea "[PERSON_NAME] generate preview ดูครับ เริ่มจาก publ"
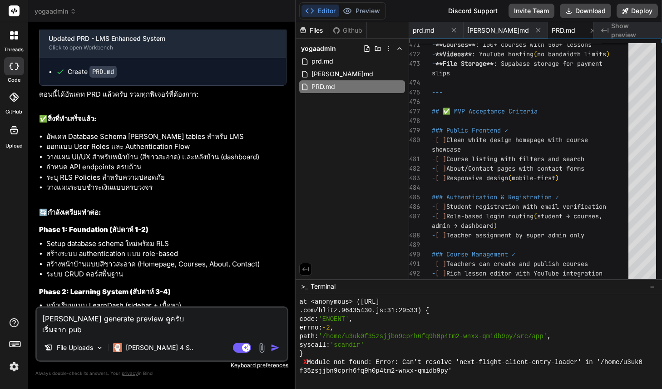
type textarea "x"
type textarea "[PERSON_NAME] generate preview ดูครับ เริ่มจาก publi"
type textarea "x"
type textarea "[PERSON_NAME] generate preview ดูครับ เริ่มจาก public"
type textarea "x"
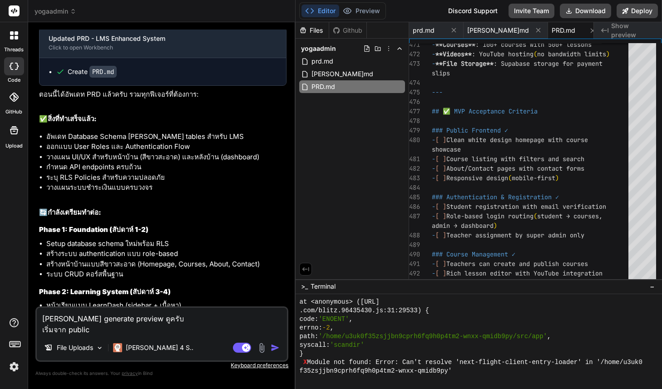
type textarea "[PERSON_NAME] generate preview ดูครับ เริ่มจาก public"
type textarea "x"
type textarea "[PERSON_NAME] generate preview ดูครับ เริ่มจาก public f"
type textarea "x"
type textarea "[PERSON_NAME] generate preview ดูครับ เริ่มจาก public fr"
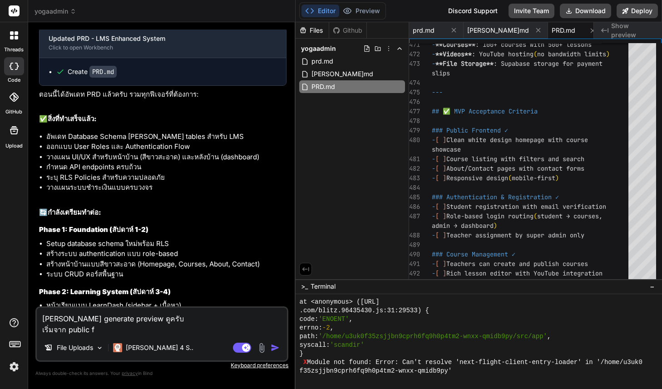
type textarea "x"
type textarea "[PERSON_NAME] generate preview ดูครับ เริ่มจาก public fro"
type textarea "x"
type textarea "[PERSON_NAME] generate preview ดูครับ เริ่มจาก public fron"
type textarea "x"
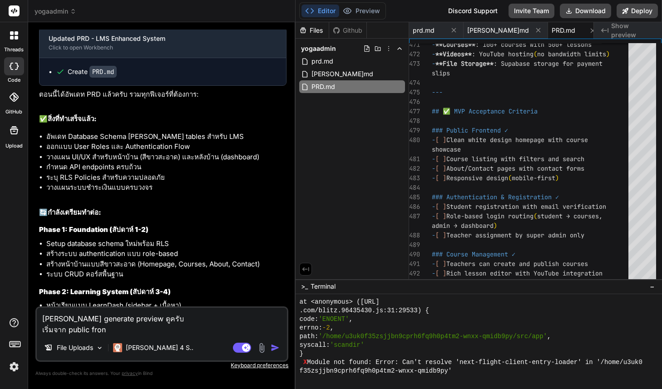
type textarea "[PERSON_NAME] generate preview ดูครับ เริ่มจาก public front"
type textarea "x"
type textarea "[PERSON_NAME] generate preview ดูครับ เริ่มจาก public fronte"
type textarea "x"
type textarea "[PERSON_NAME] generate preview ดูครับ เริ่มจาก public fronten"
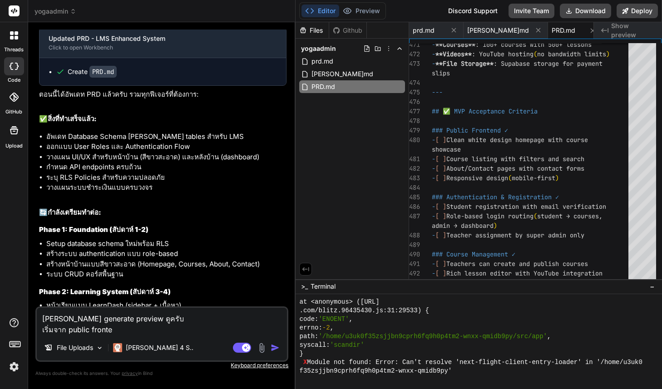
type textarea "x"
type textarea "[PERSON_NAME] generate preview ดูครับ เริ่มจาก public frontend"
type textarea "x"
type textarea "[PERSON_NAME] generate preview ดูครับ เริ่มจาก public frontend"
type textarea "x"
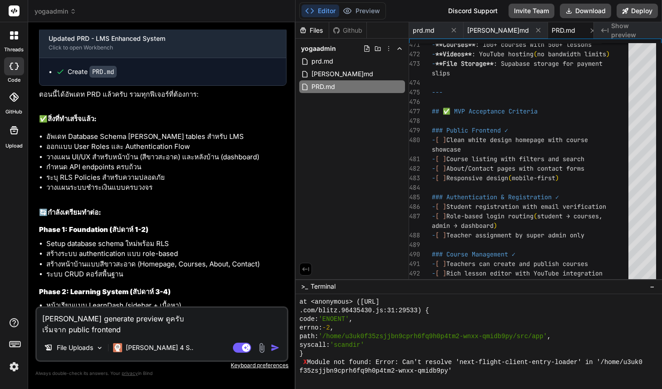
type textarea "[PERSON_NAME] generate preview ดูครับ เริ่มจาก public frontend ห"
type textarea "x"
type textarea "[PERSON_NAME] generate preview ดูครับ เริ่มจาก public frontend หน"
type textarea "x"
type textarea "[PERSON_NAME] generate preview ดูครับ เริ่มจาก public frontend หน้"
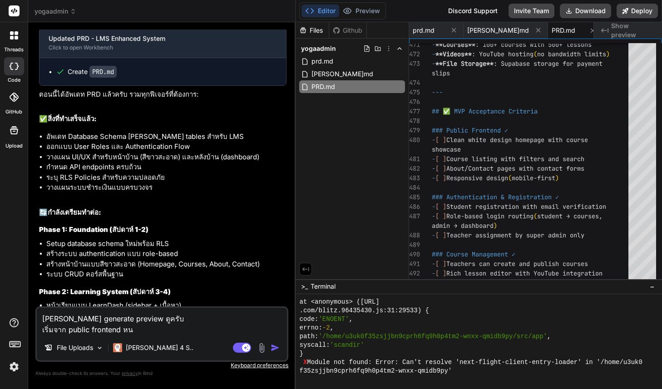
type textarea "x"
type textarea "[PERSON_NAME] generate preview ดูครับ เริ่มจาก public frontend หน้า"
type textarea "x"
type textarea "[PERSON_NAME] generate preview ดูครับ เริ่มจาก public frontend หน้าต"
type textarea "x"
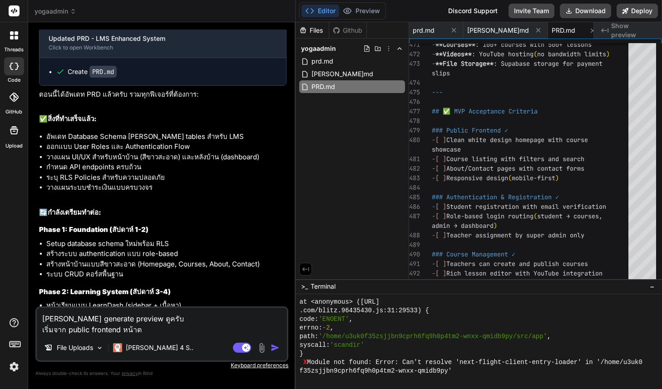
type textarea "[PERSON_NAME] generate preview ดูครับ เริ่มจาก public frontend หน้าต่"
type textarea "x"
type textarea "[PERSON_NAME] generate preview ดูครับ เริ่มจาก public frontend หน้าต่า"
type textarea "x"
type textarea "[PERSON_NAME] generate preview ดูครับ เริ่มจาก public frontend หน้าต่าง"
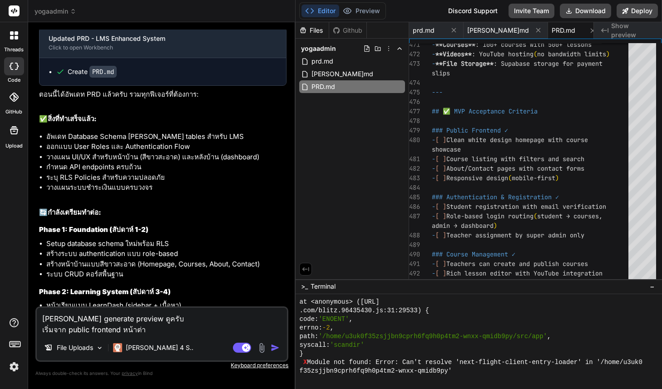
type textarea "x"
type textarea "[PERSON_NAME] generate preview ดูครับ เริ่มจาก public frontend หน้าต่างๆ"
type textarea "x"
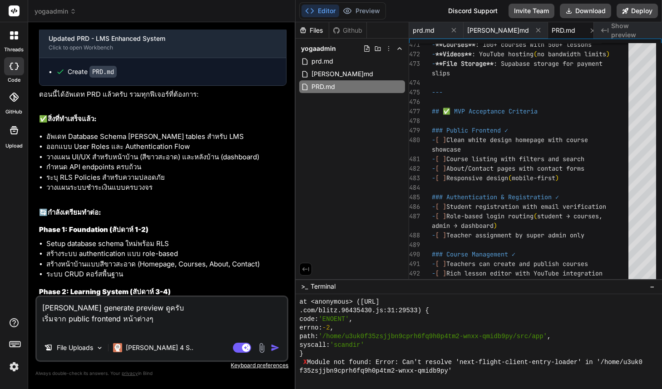
type textarea "[PERSON_NAME] generate preview ดูครับ เริ่มจาก public frontend หน้าต่างๆ แ"
type textarea "x"
type textarea "[PERSON_NAME] generate preview ดูครับ เริ่มจาก public frontend หน้าต่างๆ แล"
type textarea "x"
type textarea "[PERSON_NAME] generate preview ดูครับ เริ่มจาก public frontend หน้าต่างๆ และ"
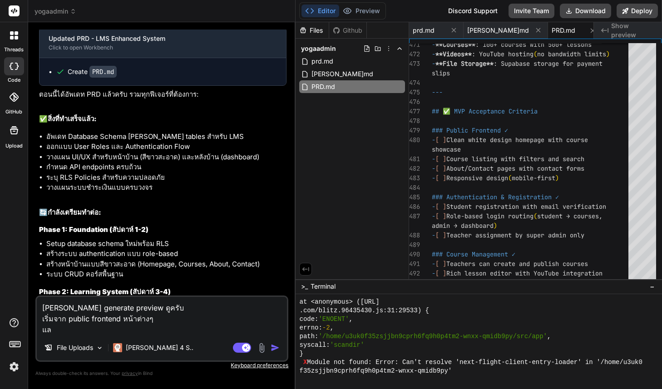
type textarea "x"
type textarea "[PERSON_NAME] generate preview ดูครับ เริ่มจาก public frontend หน้าต่างๆ และเ"
type textarea "x"
type textarea "[PERSON_NAME] generate preview ดูครับ เริ่มจาก public frontend หน้าต่างๆ และเร"
type textarea "x"
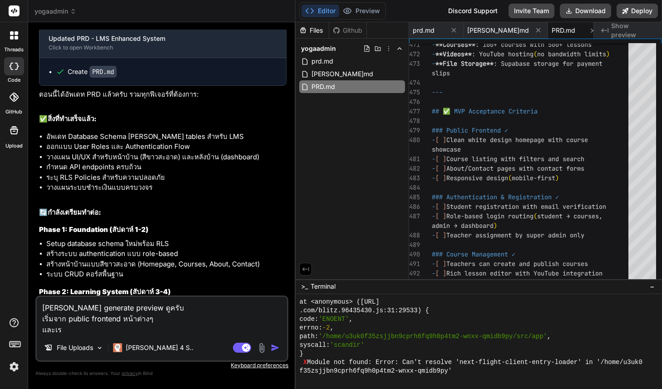
type textarea "[PERSON_NAME] generate preview ดูครับ เริ่มจาก public frontend หน้าต่างๆ และเริ"
type textarea "x"
type textarea "[PERSON_NAME] generate preview ดูครับ เริ่มจาก public frontend หน้าต่างๆ และเริ่"
type textarea "x"
type textarea "[PERSON_NAME] generate preview ดูครับ เริ่มจาก public frontend หน้าต่างๆ และเริ…"
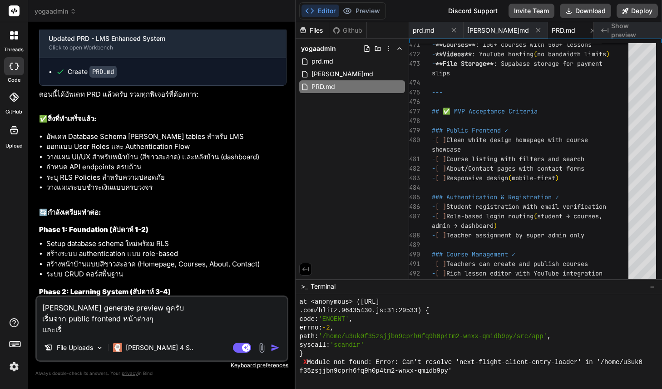
type textarea "x"
type textarea "[PERSON_NAME] generate preview ดูครับ เริ่มจาก public frontend หน้าต่างๆ และเริ…"
type textarea "x"
type textarea "[PERSON_NAME] generate preview ดูครับ เริ่มจาก public frontend หน้าต่างๆ และเริ…"
type textarea "x"
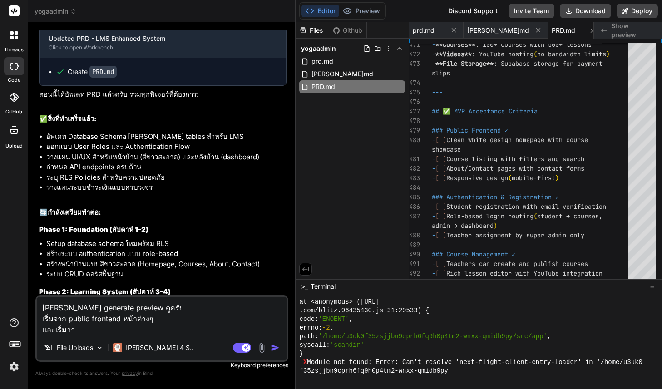
type textarea "[PERSON_NAME] generate preview ดูครับ เริ่มจาก public frontend หน้าต่างๆ และเริ…"
type textarea "x"
type textarea "[PERSON_NAME] generate preview ดูครับ เริ่มจาก public frontend หน้าต่างๆ และเริ…"
type textarea "x"
type textarea "[PERSON_NAME] generate preview ดูครับ เริ่มจาก public frontend หน้าต่างๆ และเริ…"
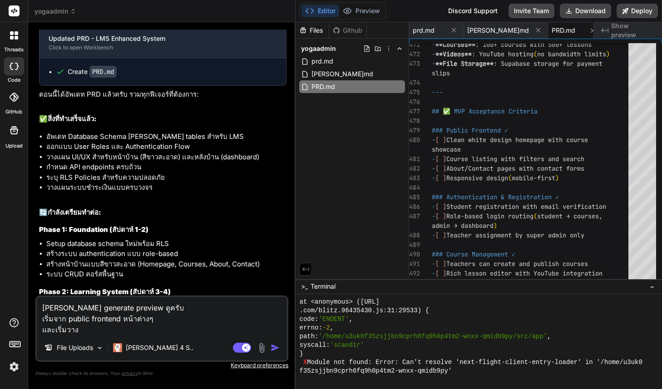
type textarea "x"
type textarea "[PERSON_NAME] generate preview ดูครับ เริ่มจาก public frontend หน้าต่างๆ และเริ…"
type textarea "x"
type textarea "[PERSON_NAME] generate preview ดูครับ เริ่มจาก public frontend หน้าต่างๆ และเริ…"
type textarea "x"
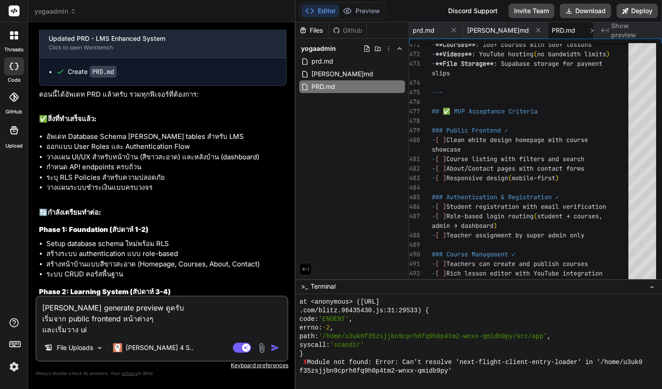
type textarea "[PERSON_NAME] generate preview ดูครับ เริ่มจาก public frontend หน้าต่างๆ และเริ…"
type textarea "x"
type textarea "[PERSON_NAME] generate preview ดูครับ เริ่มจาก public frontend หน้าต่างๆ และเริ…"
type textarea "x"
type textarea "[PERSON_NAME] generate preview ดูครับ เริ่มจาก public frontend หน้าต่างๆ และเริ…"
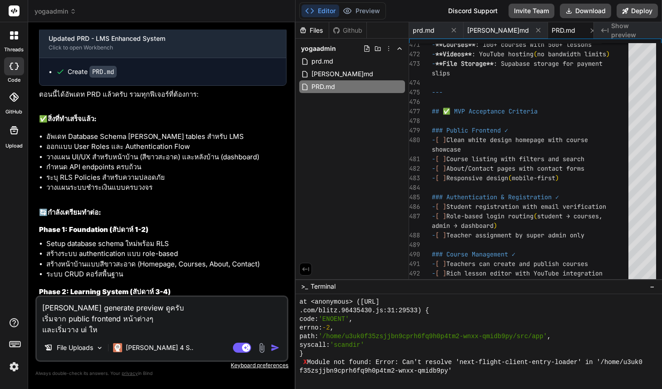
type textarea "x"
type textarea "[PERSON_NAME] generate preview ดูครับ เริ่มจาก public frontend หน้าต่างๆ และเริ…"
type textarea "x"
type textarea "[PERSON_NAME] generate preview ดูครับ เริ่มจาก public frontend หน้าต่างๆ และเริ…"
type textarea "x"
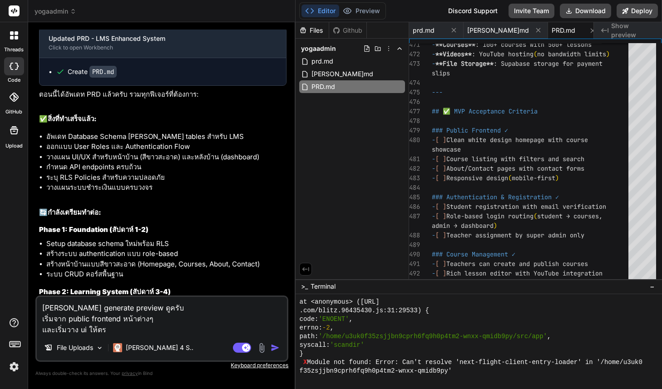
type textarea "[PERSON_NAME] generate preview ดูครับ เริ่มจาก public frontend หน้าต่างๆ และเริ…"
type textarea "x"
type textarea "[PERSON_NAME] generate preview ดูครับ เริ่มจาก public frontend หน้าต่างๆ และเริ…"
type textarea "x"
type textarea "[PERSON_NAME] generate preview ดูครับ เริ่มจาก public frontend หน้าต่างๆ และเริ…"
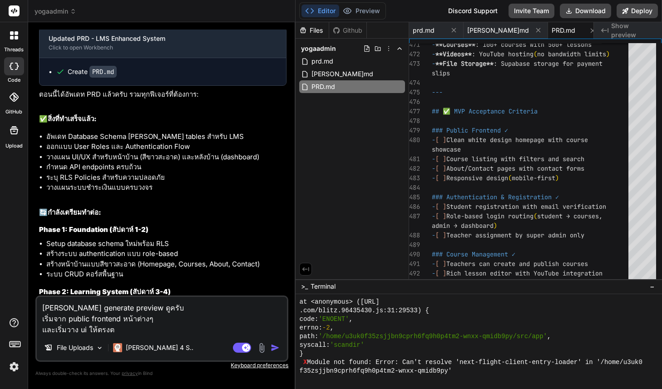
type textarea "x"
type textarea "[PERSON_NAME] generate preview ดูครับ เริ่มจาก public frontend หน้าต่างๆ และเริ…"
type textarea "x"
type textarea "[PERSON_NAME] generate preview ดูครับ เริ่มจาก public frontend หน้าต่างๆ และเริ…"
type textarea "x"
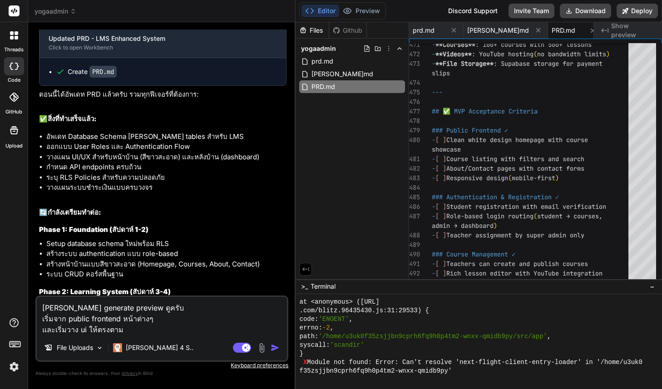
type textarea "[PERSON_NAME] generate preview ดูครับ เริ่มจาก public frontend หน้าต่างๆ และเริ…"
type textarea "x"
type textarea "[PERSON_NAME] generate preview ดูครับ เริ่มจาก public frontend หน้าต่างๆ และเริ…"
type textarea "x"
type textarea "[PERSON_NAME] generate preview ดูครับ เริ่มจาก public frontend หน้าต่างๆ และเริ…"
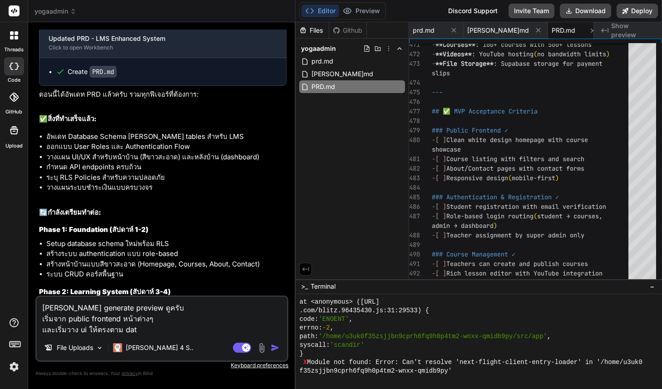
type textarea "x"
type textarea "[PERSON_NAME] generate preview ดูครับ เริ่มจาก public frontend หน้าต่างๆ และเริ…"
type textarea "x"
type textarea "[PERSON_NAME] generate preview ดูครับ เริ่มจาก public frontend หน้าต่างๆ และเริ…"
type textarea "x"
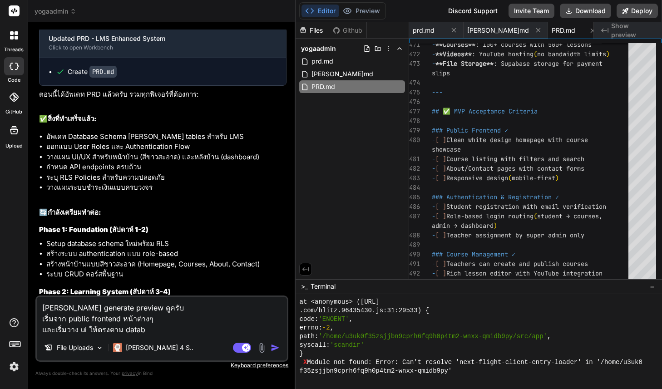
type textarea "[PERSON_NAME] generate preview ดูครับ เริ่มจาก public frontend หน้าต่างๆ และเริ…"
type textarea "x"
type textarea "[PERSON_NAME] generate preview ดูครับ เริ่มจาก public frontend หน้าต่างๆ และเริ…"
type textarea "x"
type textarea "[PERSON_NAME] generate preview ดูครับ เริ่มจาก public frontend หน้าต่างๆ และเริ…"
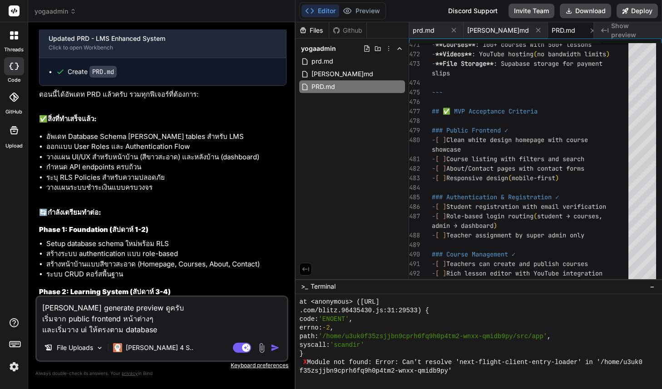
type textarea "x"
type textarea "[PERSON_NAME] generate preview ดูครับ เริ่มจาก public frontend หน้าต่างๆ และเริ…"
type textarea "x"
type textarea "[PERSON_NAME] generate preview ดูครับ เริ่มจาก public frontend หน้าต่างๆ และเริ…"
type textarea "x"
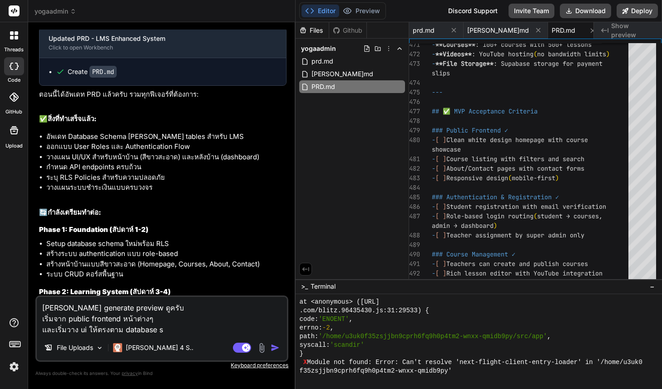
type textarea "[PERSON_NAME] generate preview ดูครับ เริ่มจาก public frontend หน้าต่างๆ และเริ…"
type textarea "x"
type textarea "[PERSON_NAME] generate preview ดูครับ เริ่มจาก public frontend หน้าต่างๆ และเริ…"
type textarea "x"
type textarea "[PERSON_NAME] generate preview ดูครับ เริ่มจาก public frontend หน้าต่างๆ และเริ…"
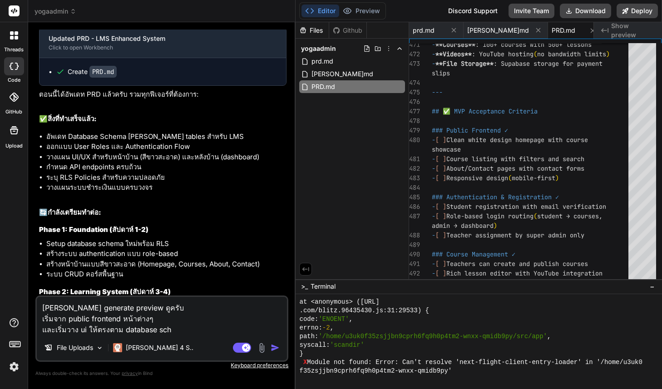
type textarea "x"
type textarea "[PERSON_NAME] generate preview ดูครับ เริ่มจาก public frontend หน้าต่างๆ และเริ…"
type textarea "x"
type textarea "[PERSON_NAME] generate preview ดูครับ เริ่มจาก public frontend หน้าต่างๆ และเริ…"
type textarea "x"
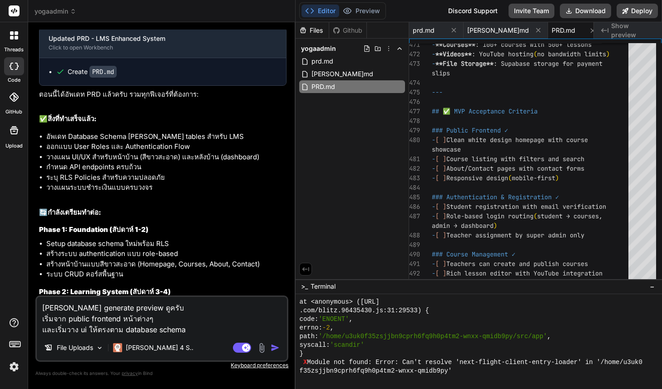
type textarea "[PERSON_NAME] generate preview ดูครับ เริ่มจาก public frontend หน้าต่างๆ และเริ…"
type textarea "x"
type textarea "[PERSON_NAME] generate preview ดูครับ เริ่มจาก public frontend หน้าต่างๆ และเริ…"
type textarea "x"
type textarea "[PERSON_NAME] generate preview ดูครับ เริ่มจาก public frontend หน้าต่างๆ และเริ…"
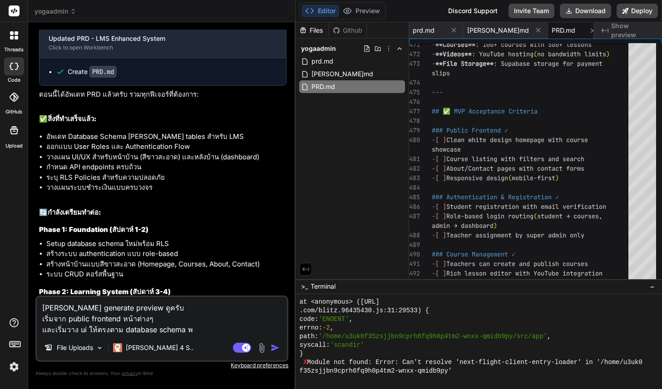
type textarea "x"
type textarea "[PERSON_NAME] generate preview ดูครับ เริ่มจาก public frontend หน้าต่างๆ และเริ…"
type textarea "x"
type textarea "[PERSON_NAME] generate preview ดูครับ เริ่มจาก public frontend หน้าต่างๆ และเริ…"
type textarea "x"
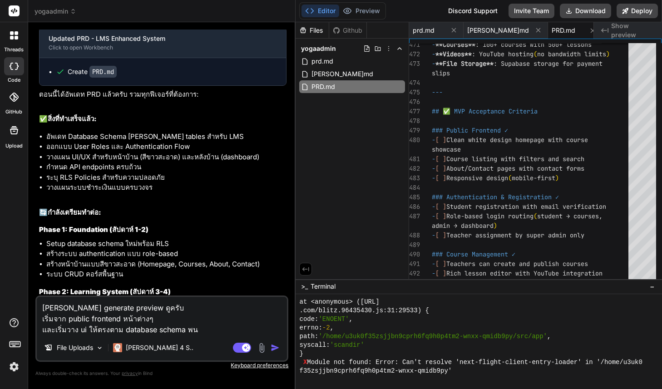
type textarea "[PERSON_NAME] generate preview ดูครับ เริ่มจาก public frontend หน้าต่างๆ และเริ…"
type textarea "x"
type textarea "[PERSON_NAME] generate preview ดูครับ เริ่มจาก public frontend หน้าต่างๆ และเริ…"
type textarea "x"
type textarea "[PERSON_NAME] generate preview ดูครับ เริ่มจาก public frontend หน้าต่างๆ และเริ…"
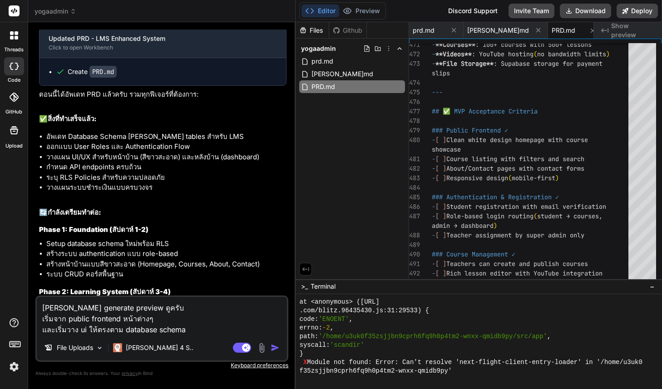
type textarea "x"
type textarea "[PERSON_NAME] generate preview ดูครับ เริ่มจาก public frontend หน้าต่างๆ และเริ…"
type textarea "x"
type textarea "[PERSON_NAME] generate preview ดูครับ เริ่มจาก public frontend หน้าต่างๆ และเริ…"
type textarea "x"
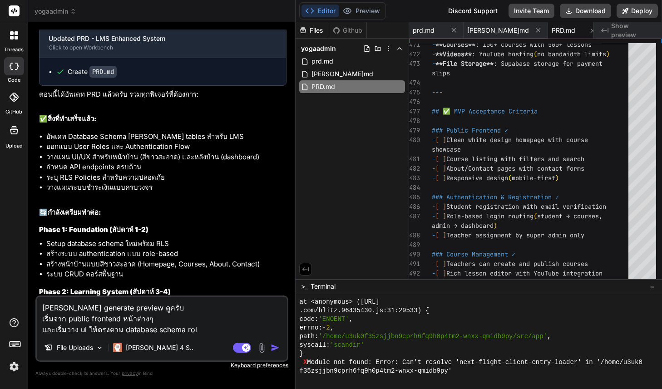
type textarea "[PERSON_NAME] generate preview ดูครับ เริ่มจาก public frontend หน้าต่างๆ และเริ…"
type textarea "x"
type textarea "[PERSON_NAME] generate preview ดูครับ เริ่มจาก public frontend หน้าต่างๆ และเริ…"
type textarea "x"
type textarea "[PERSON_NAME] generate preview ดูครับ เริ่มจาก public frontend หน้าต่างๆ และเริ…"
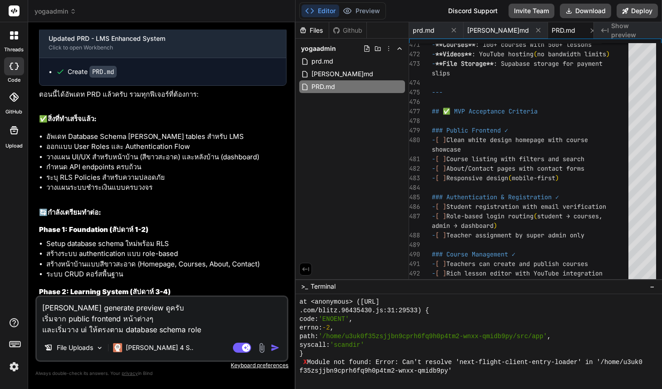
type textarea "x"
type textarea "[PERSON_NAME] generate preview ดูครับ เริ่มจาก public frontend หน้าต่างๆ และเริ…"
type textarea "x"
type textarea "[PERSON_NAME] generate preview ดูครับ เริ่มจาก public frontend หน้าต่างๆ และเริ…"
type textarea "x"
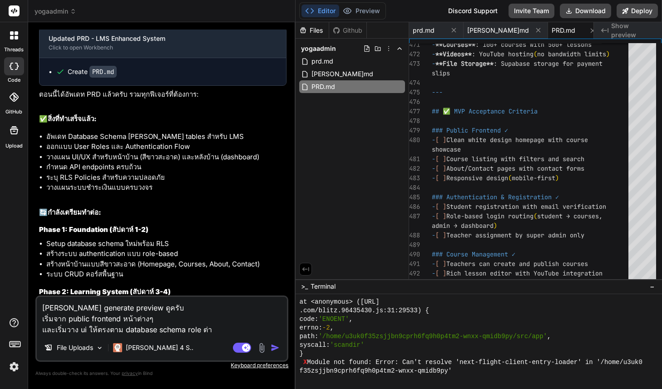
type textarea "[PERSON_NAME] generate preview ดูครับ เริ่มจาก public frontend หน้าต่างๆ และเริ…"
type textarea "x"
type textarea "[PERSON_NAME] generate preview ดูครับ เริ่มจาก public frontend หน้าต่างๆ และเริ…"
type textarea "x"
type textarea "[PERSON_NAME] generate preview ดูครับ เริ่มจาก public frontend หน้าต่างๆ และเริ…"
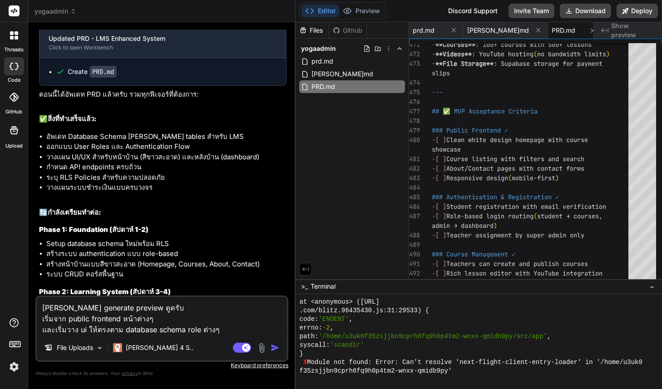
type textarea "x"
type textarea "[PERSON_NAME] generate preview ดูครับ เริ่มจาก public frontend หน้าต่างๆ และเริ…"
type textarea "x"
type textarea "[PERSON_NAME] generate preview ดูครับ เริ่มจาก public frontend หน้าต่างๆ และเริ…"
type textarea "x"
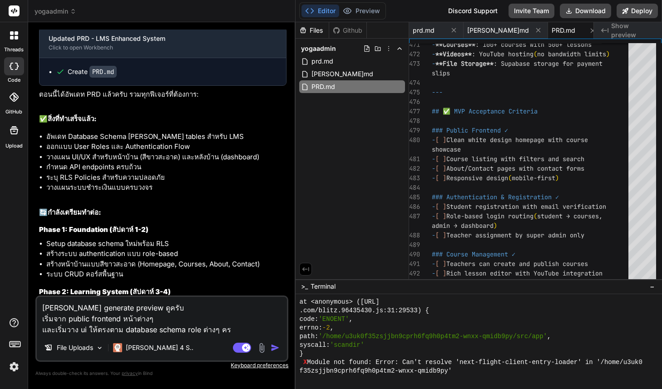
type textarea "[PERSON_NAME] generate preview ดูครับ เริ่มจาก public frontend หน้าต่างๆ และเริ…"
type textarea "x"
type textarea "[PERSON_NAME] generate preview ดูครับ เริ่มจาก public frontend หน้าต่างๆ และเริ…"
type textarea "x"
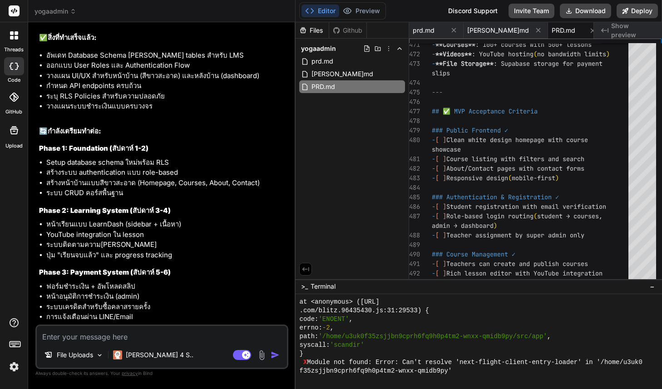
scroll to position [3173, 0]
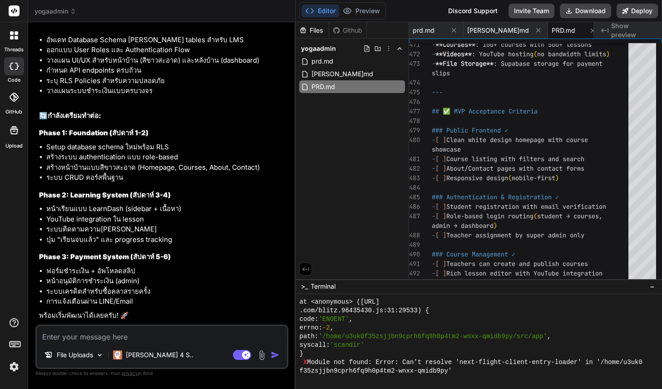
click at [12, 372] on img at bounding box center [13, 366] width 15 height 15
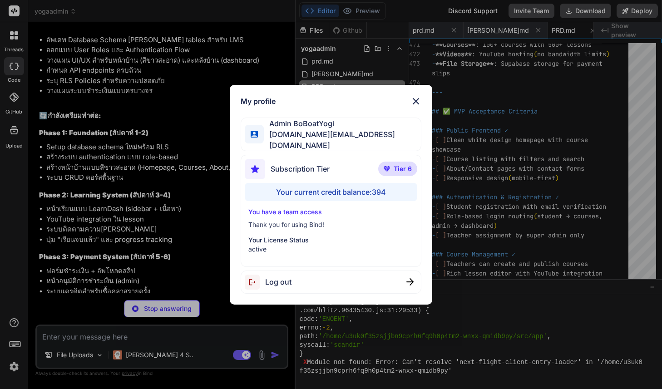
click at [416, 105] on img at bounding box center [416, 101] width 11 height 11
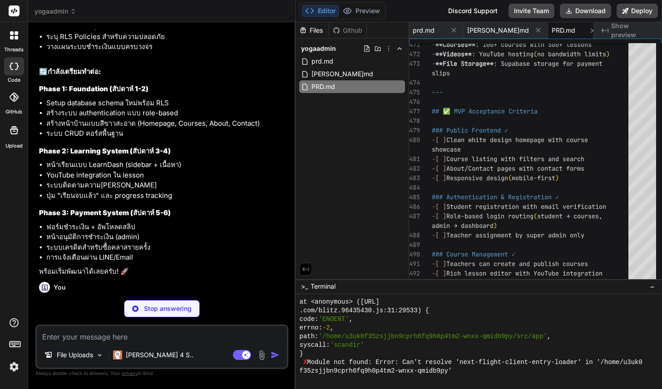
scroll to position [3223, 0]
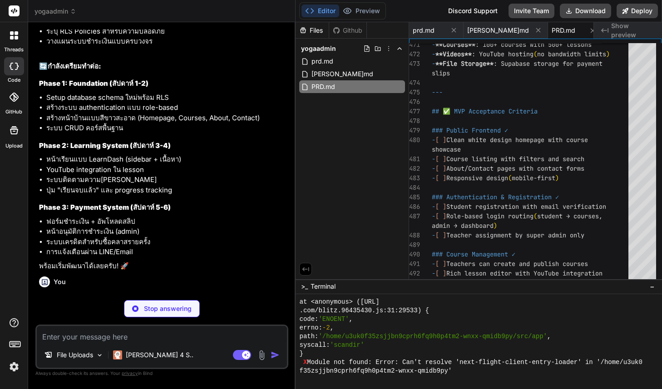
type textarea "x"
type textarea "</div> </div> ) }"
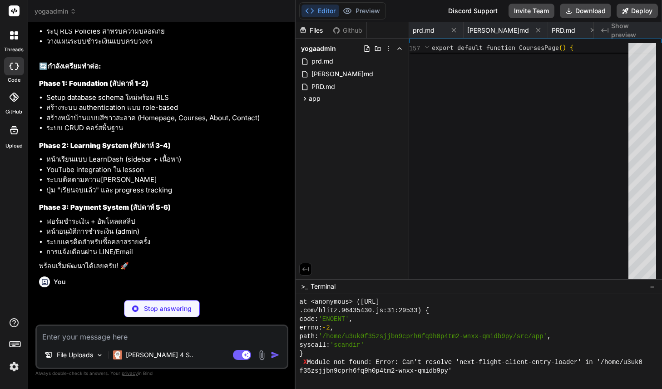
type textarea "x"
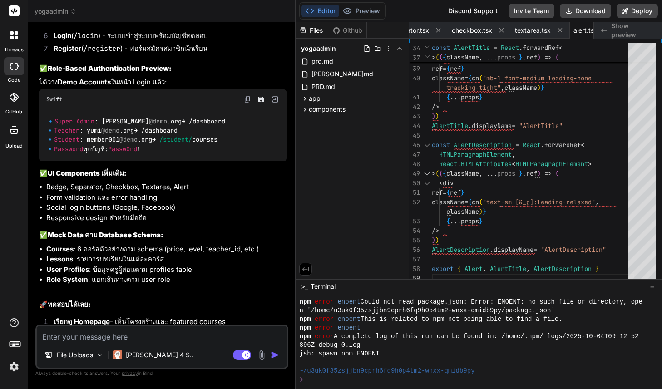
scroll to position [3923, 0]
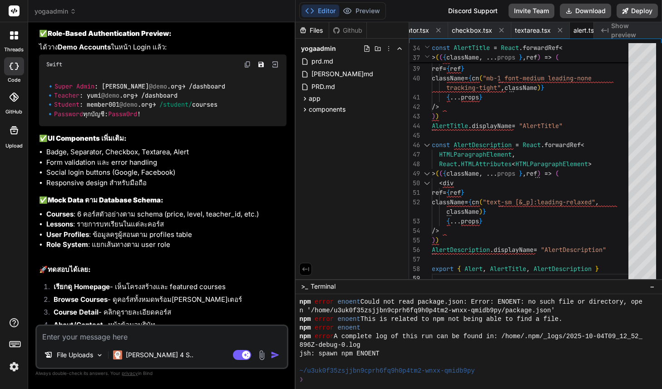
click at [464, 382] on div "❯" at bounding box center [473, 380] width 348 height 9
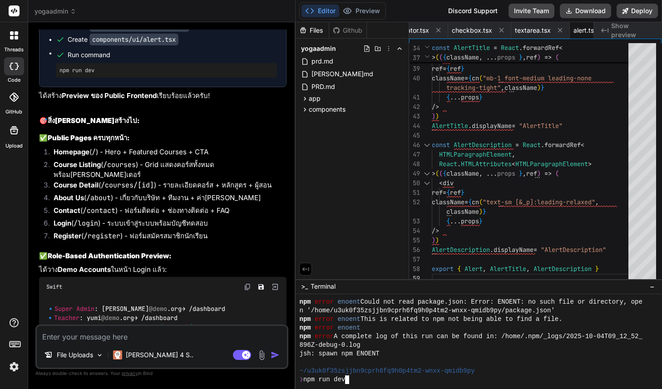
scroll to position [3699, 0]
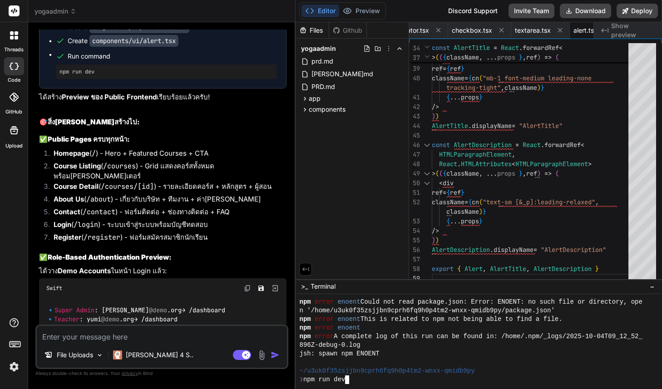
click at [247, 285] on img at bounding box center [247, 288] width 7 height 7
click at [244, 285] on button at bounding box center [247, 288] width 7 height 7
click at [368, 382] on div "❯ npm run dev" at bounding box center [473, 380] width 348 height 9
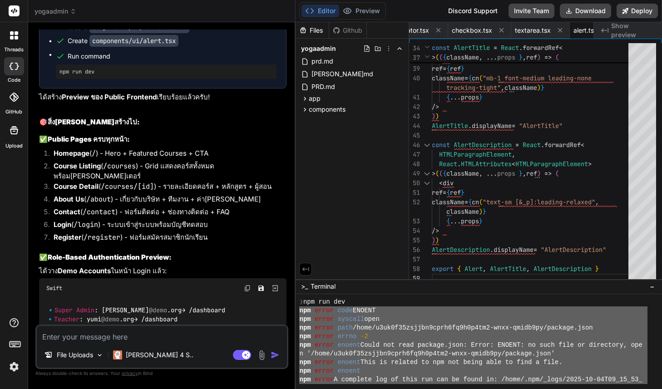
scroll to position [2735, 0]
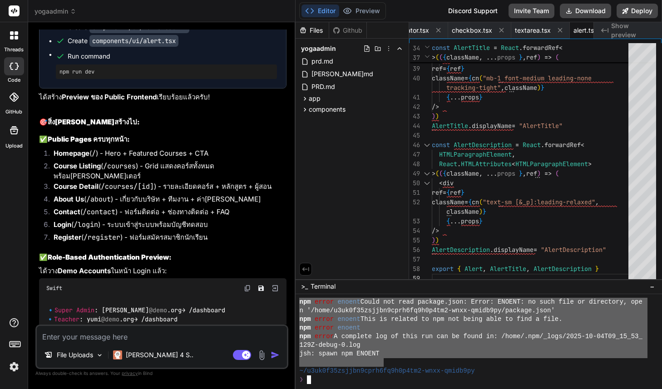
drag, startPoint x: 300, startPoint y: 312, endPoint x: 383, endPoint y: 359, distance: 95.0
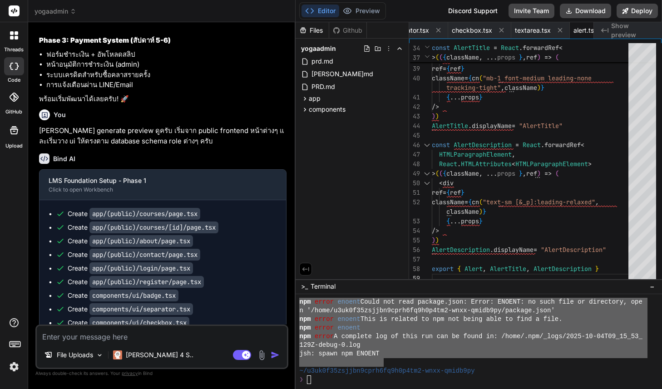
scroll to position [3373, 0]
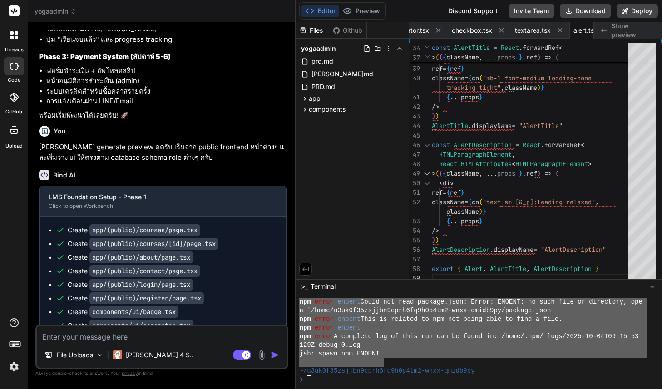
click at [15, 365] on img at bounding box center [13, 366] width 15 height 15
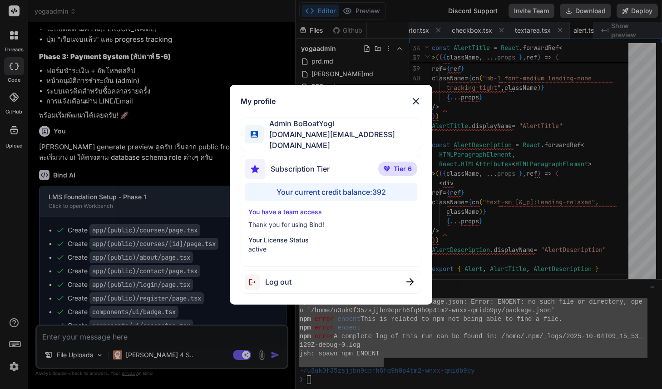
click at [324, 226] on p "Thank you for using Bind!" at bounding box center [330, 224] width 165 height 9
click at [417, 104] on img at bounding box center [416, 101] width 11 height 11
